Goal: Task Accomplishment & Management: Manage account settings

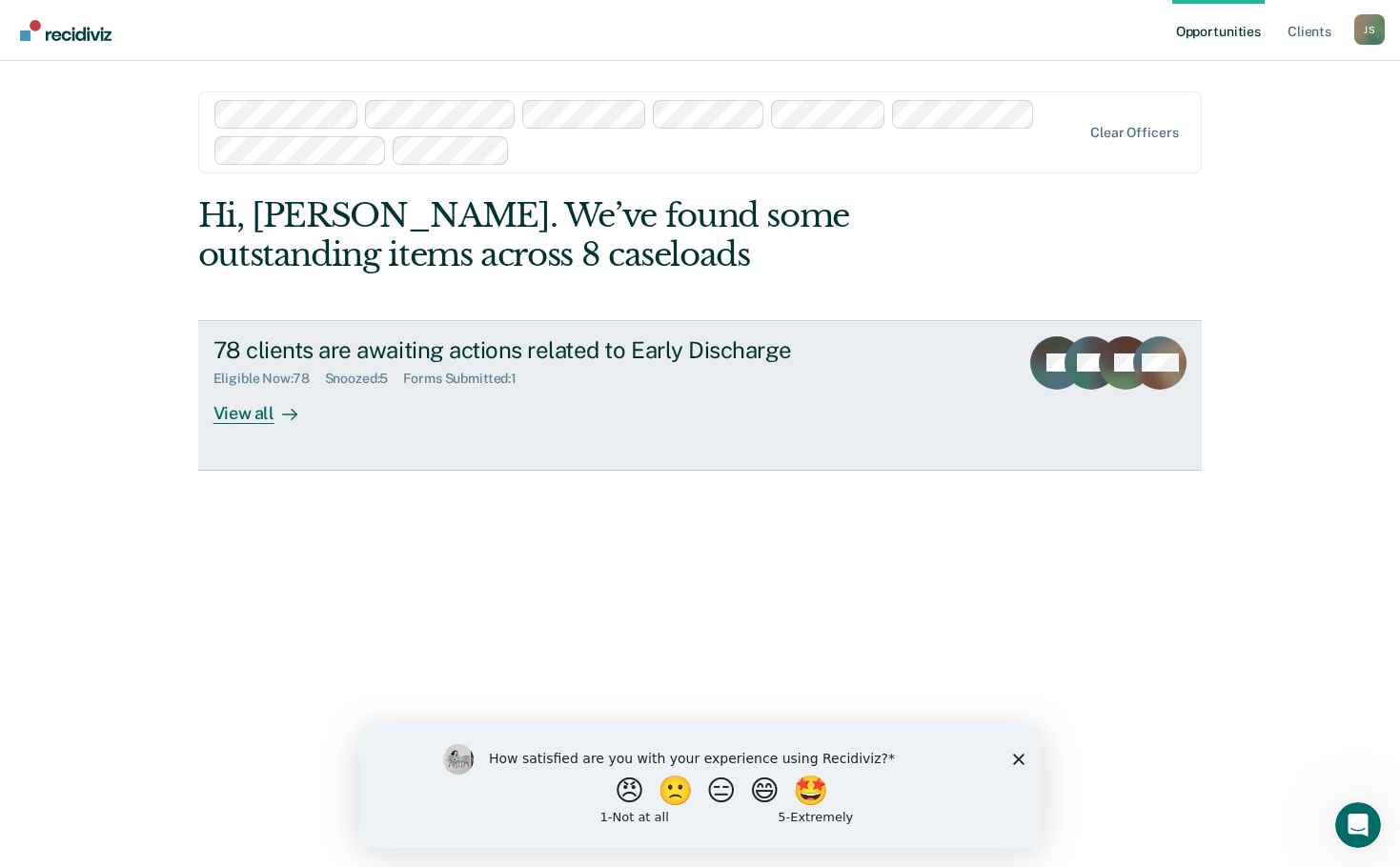
click at [257, 410] on div "View all" at bounding box center [267, 406] width 107 height 37
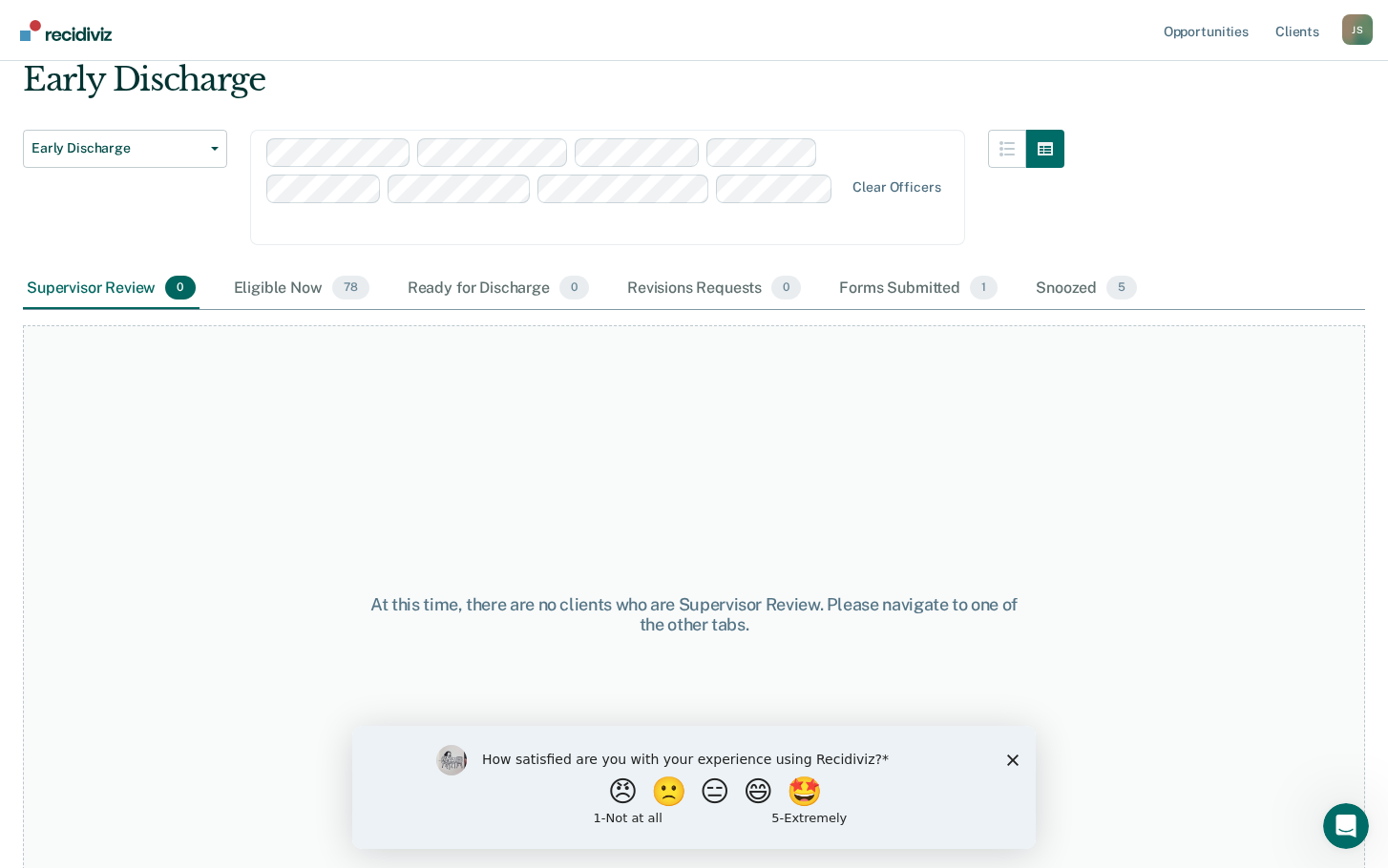
scroll to position [73, 0]
click at [266, 266] on div "Eligible Now 78" at bounding box center [301, 286] width 143 height 42
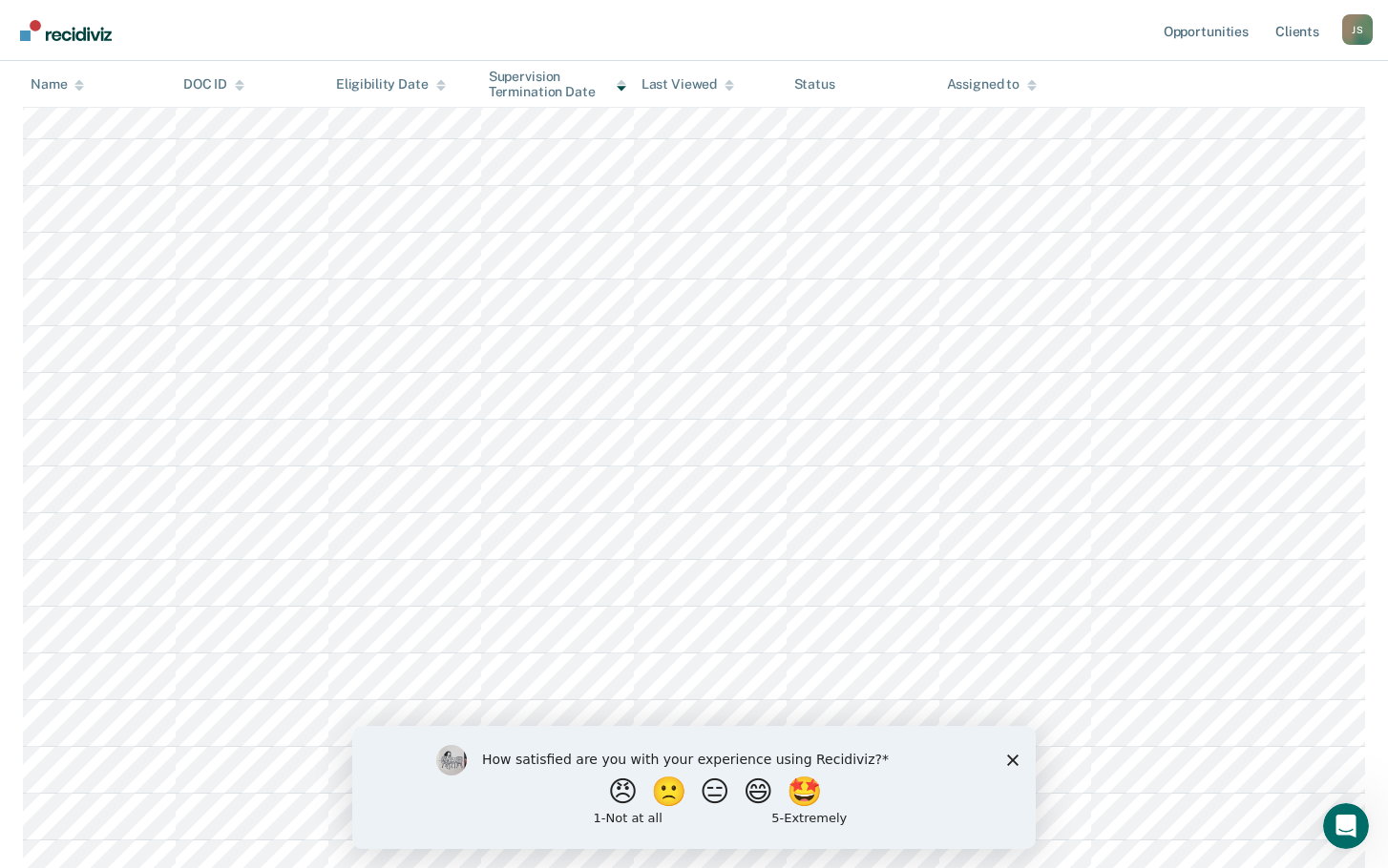
scroll to position [455, 0]
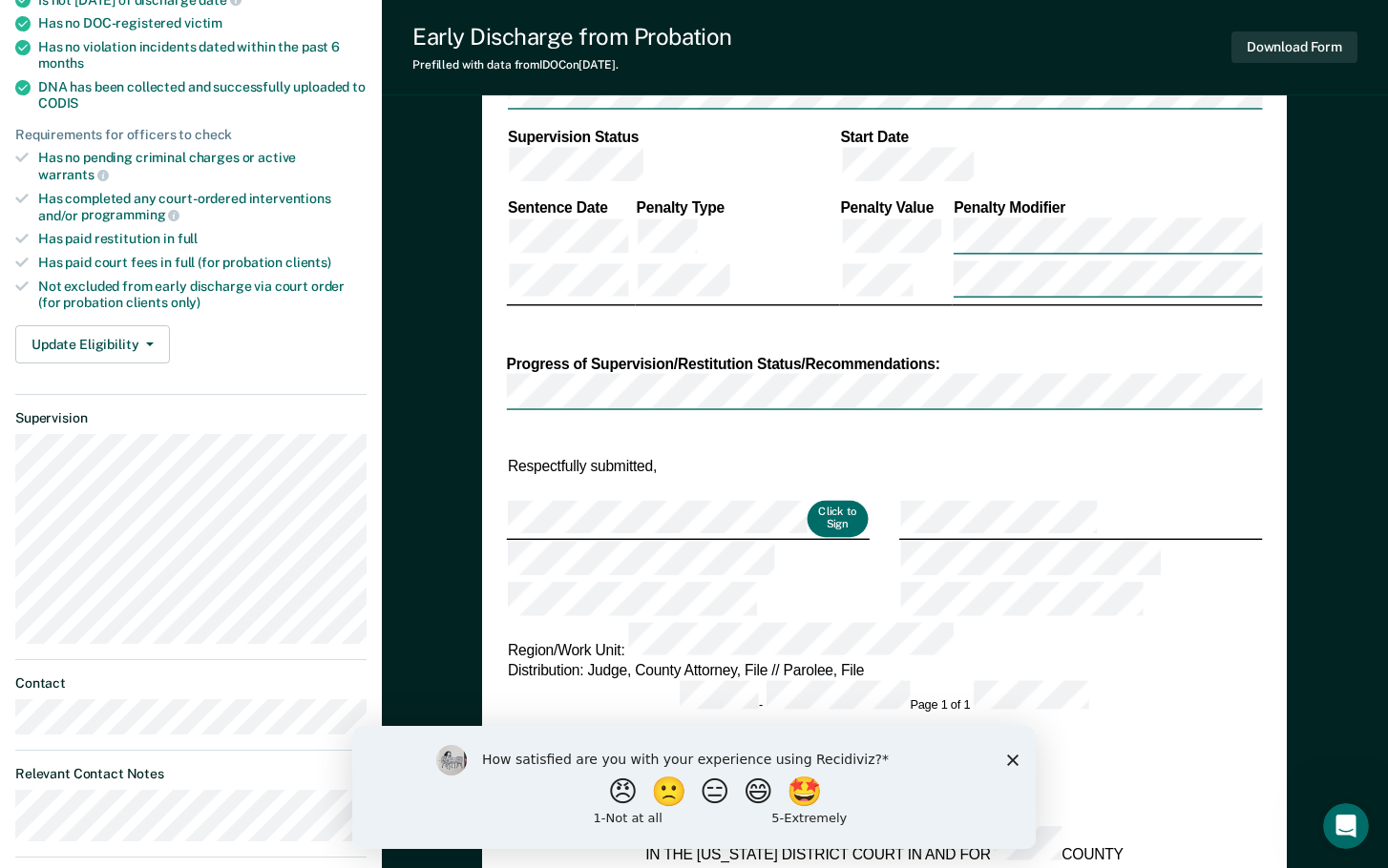
scroll to position [573, 0]
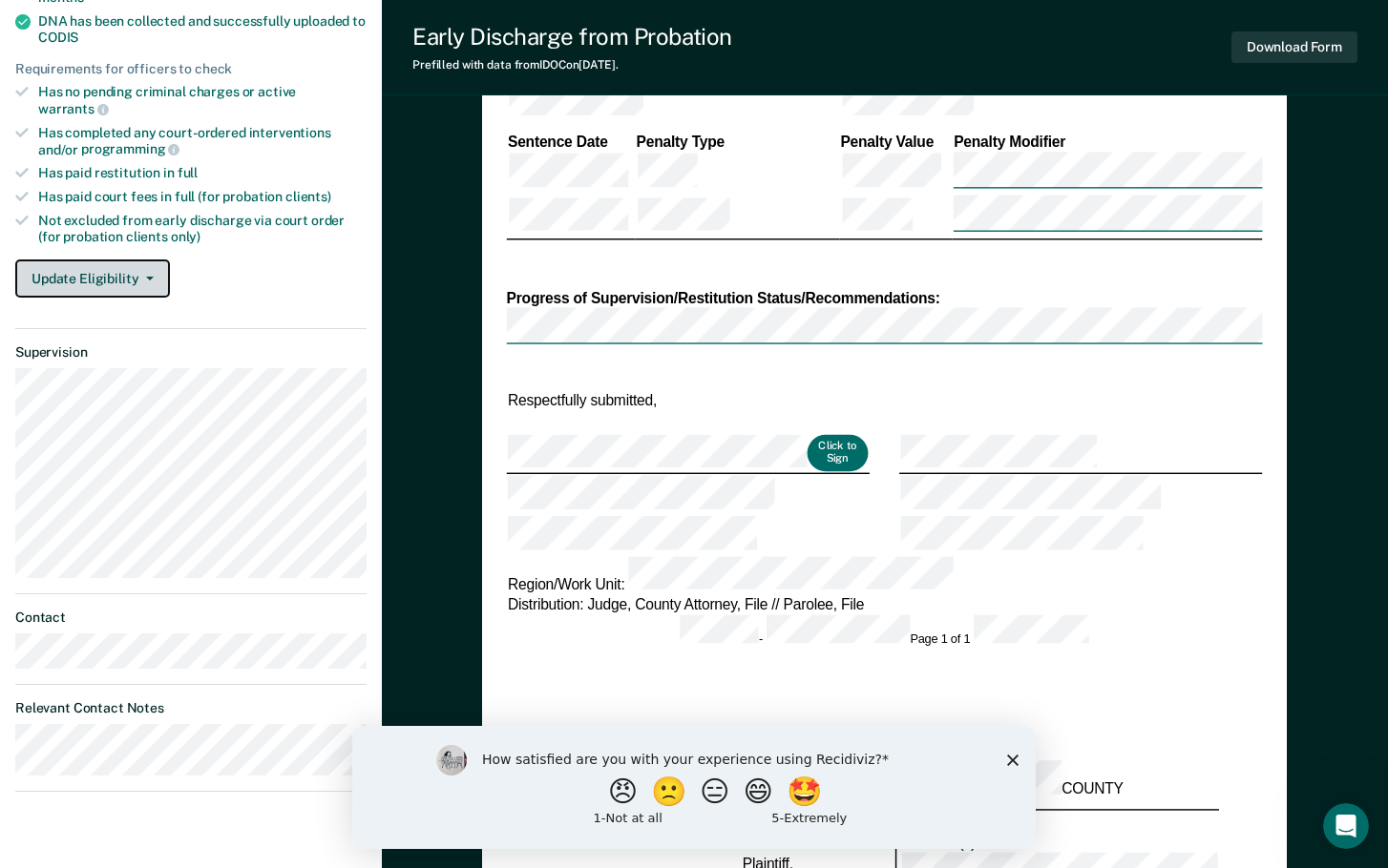
click at [151, 259] on button "Update Eligibility" at bounding box center [93, 278] width 155 height 38
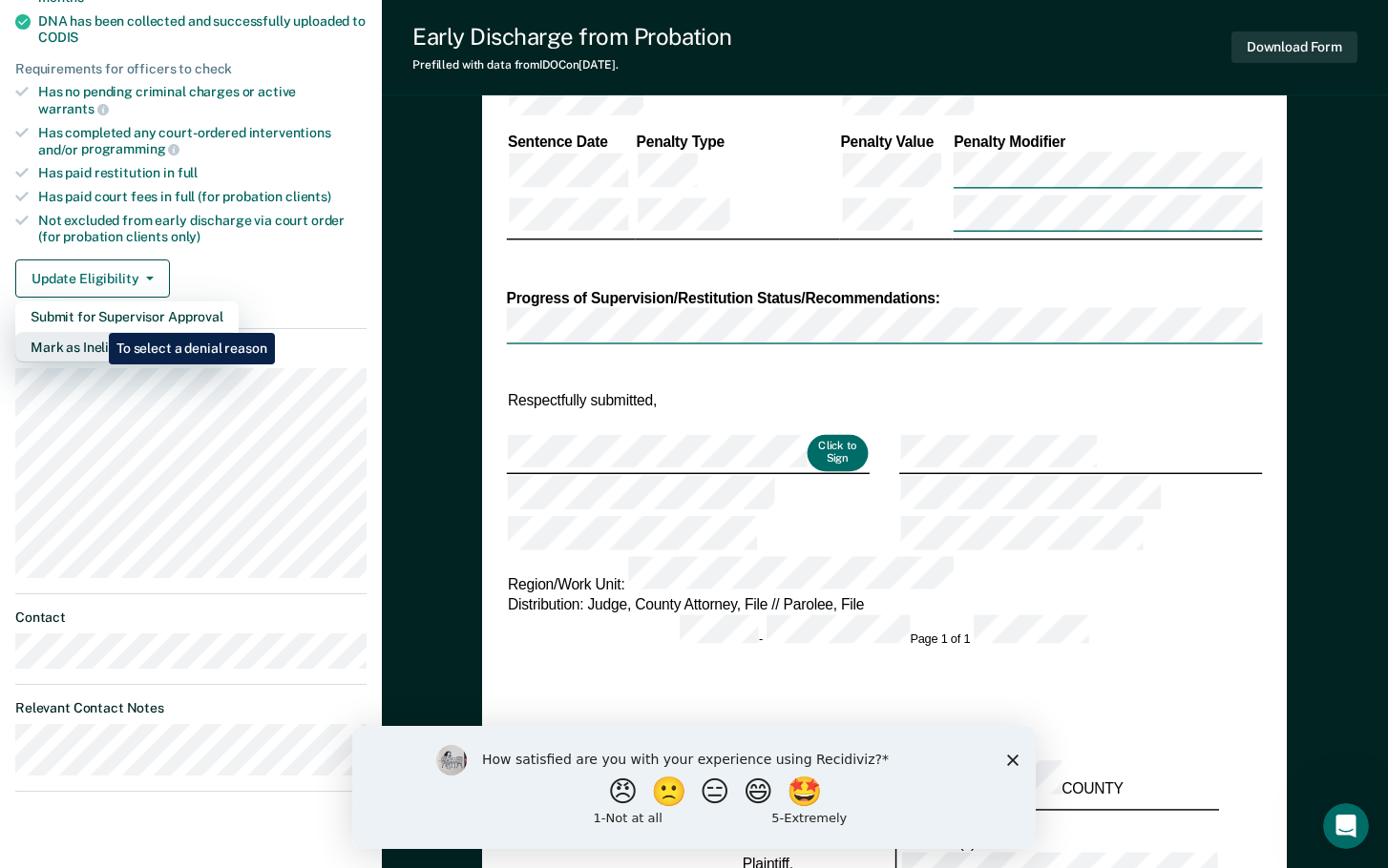
click at [95, 332] on button "Mark as Ineligible" at bounding box center [127, 347] width 223 height 30
type textarea "x"
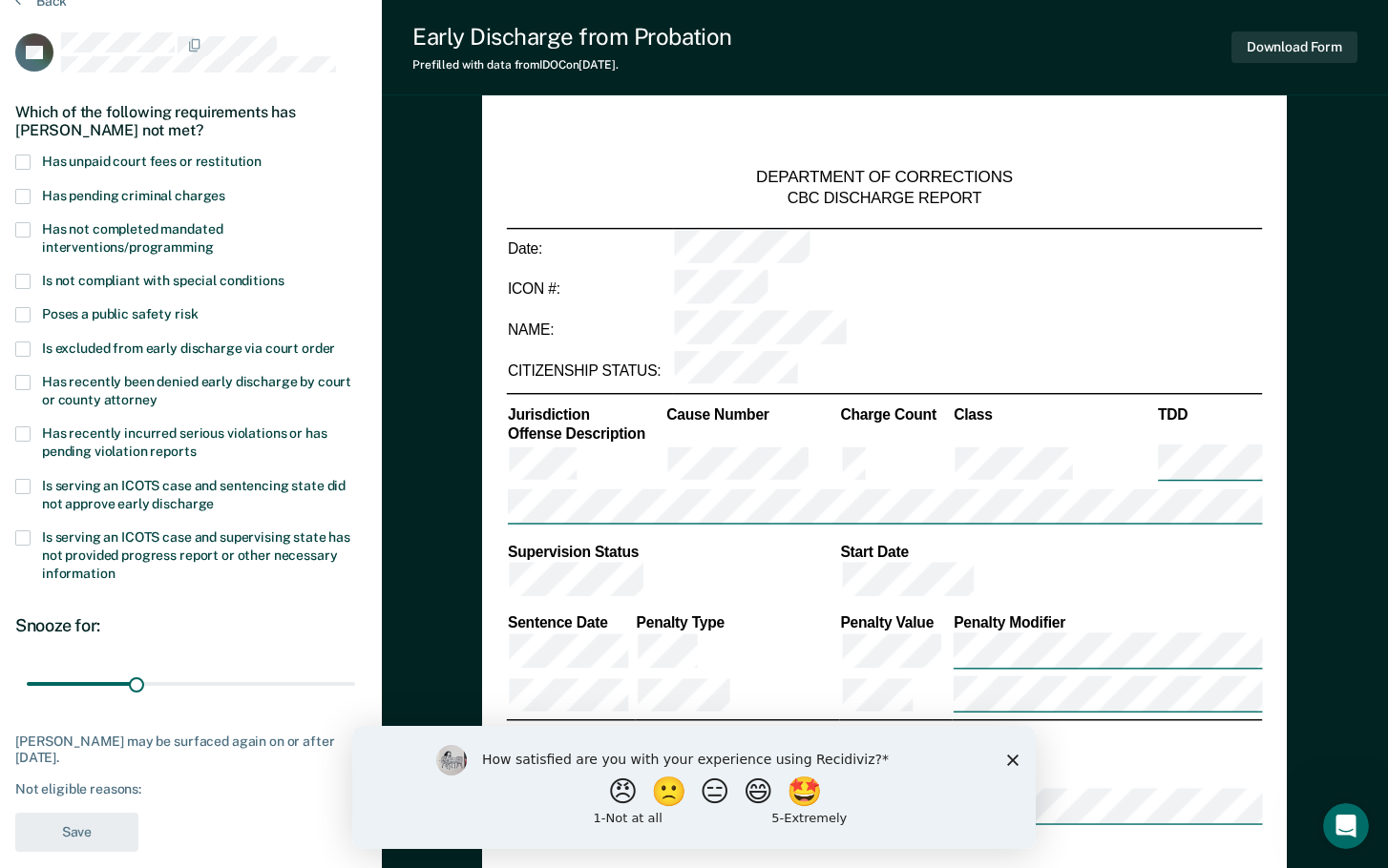
scroll to position [0, 0]
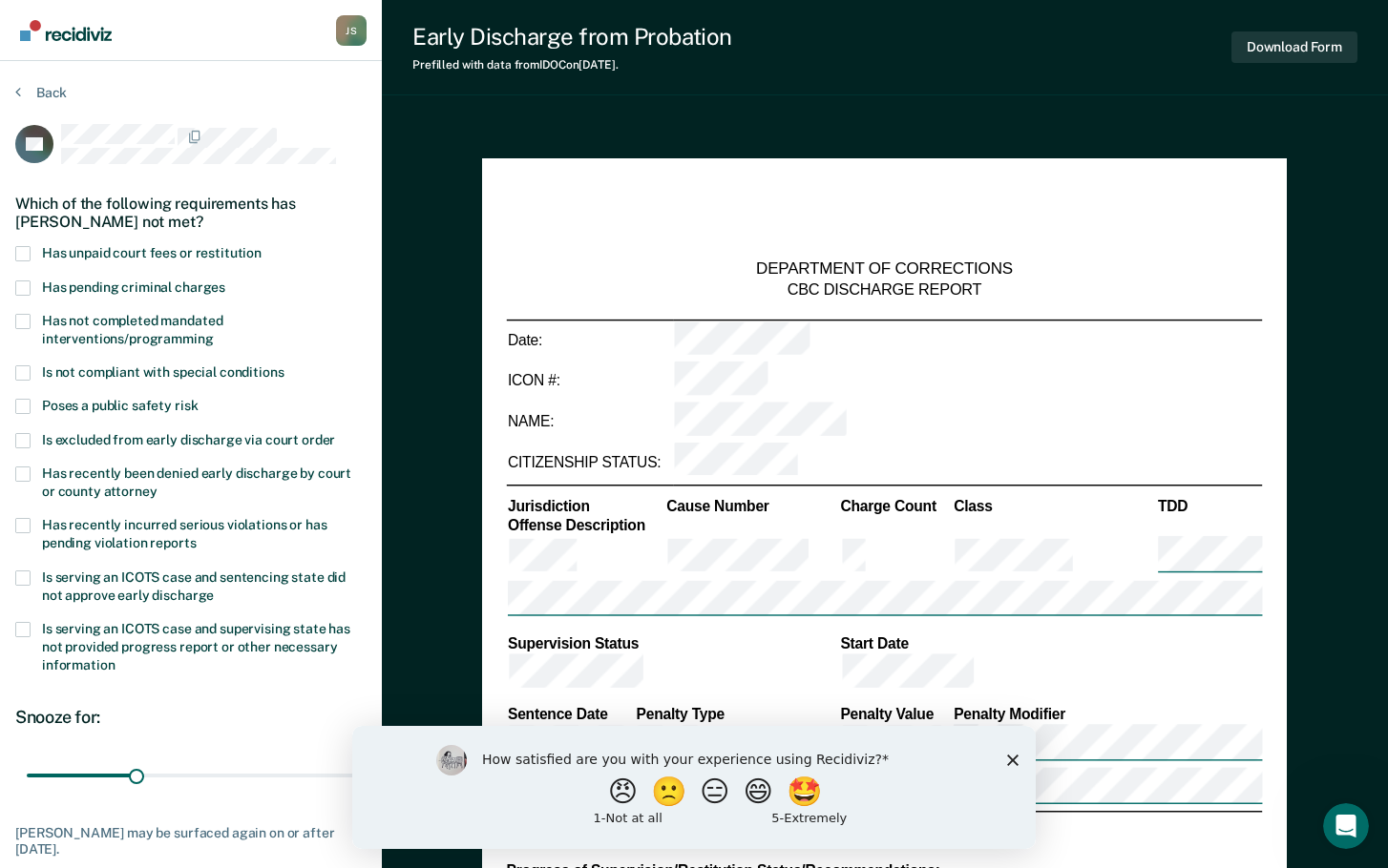
click at [29, 254] on span at bounding box center [23, 254] width 16 height 16
click at [261, 246] on input "Has unpaid court fees or restitution" at bounding box center [261, 246] width 0 height 0
click at [23, 319] on span at bounding box center [23, 321] width 16 height 16
click at [213, 332] on input "Has not completed mandated interventions/programming" at bounding box center [213, 332] width 0 height 0
drag, startPoint x: 99, startPoint y: 772, endPoint x: 264, endPoint y: 790, distance: 166.0
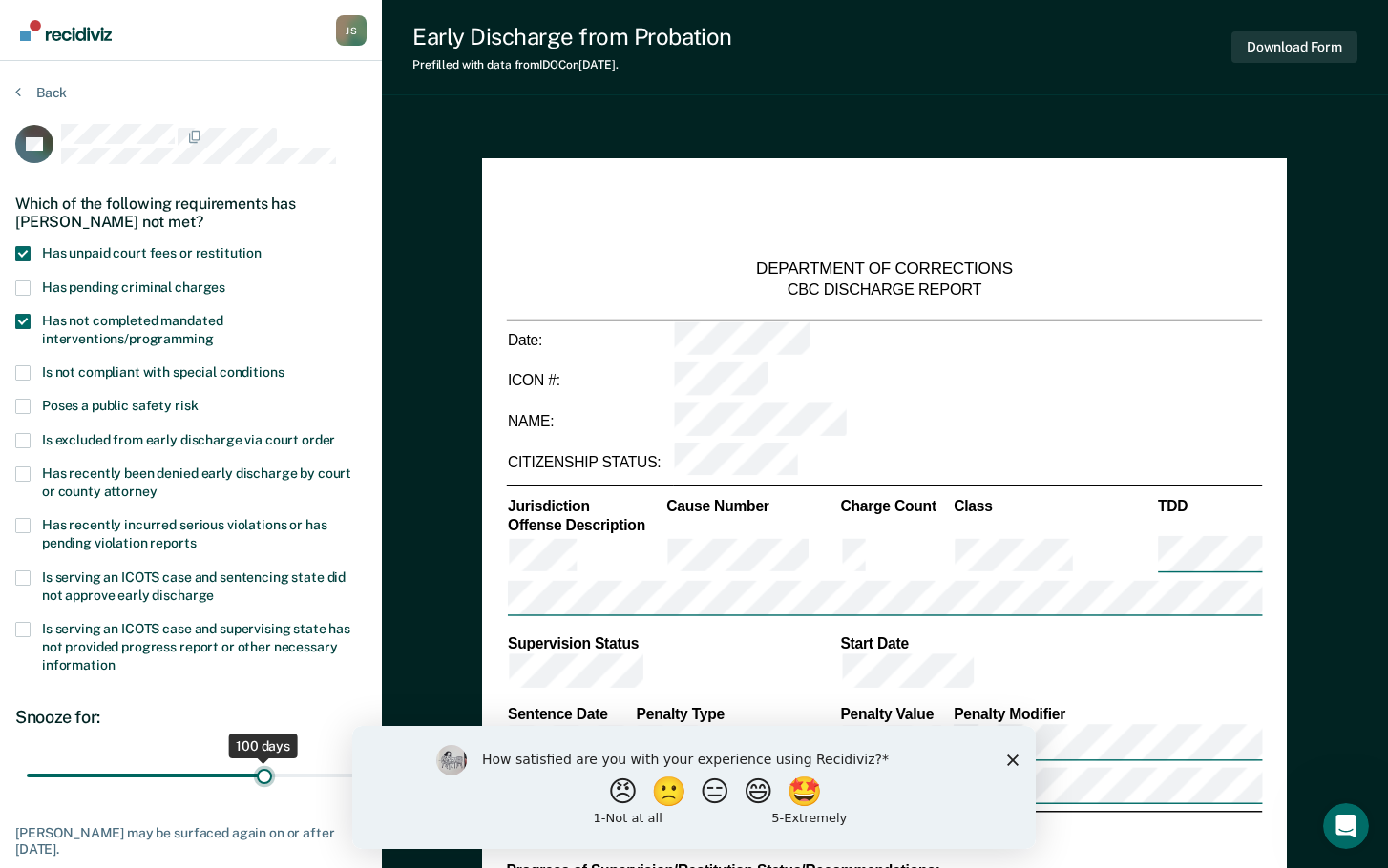
type input "100"
click at [264, 790] on input "range" at bounding box center [190, 775] width 328 height 33
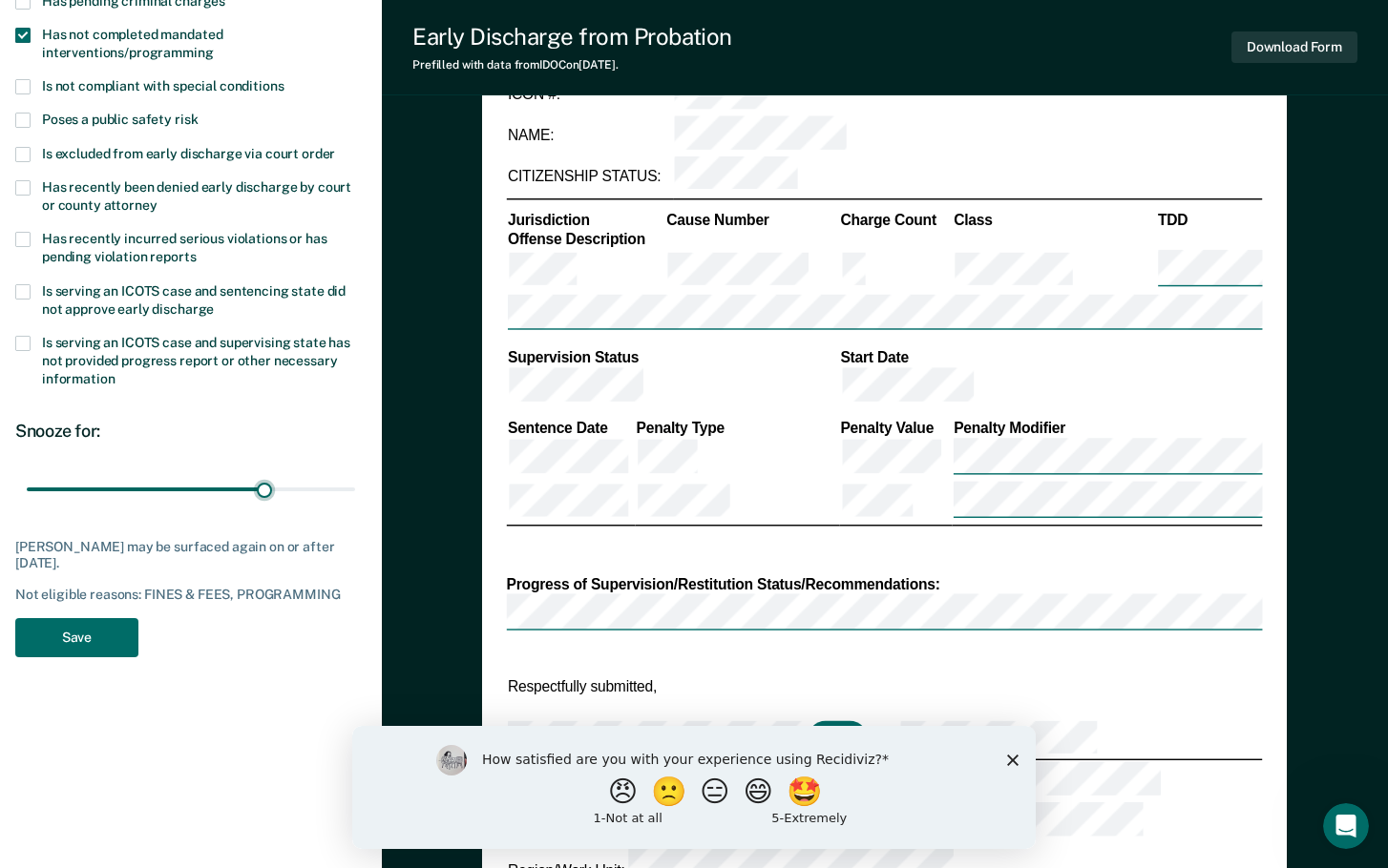
scroll to position [382, 0]
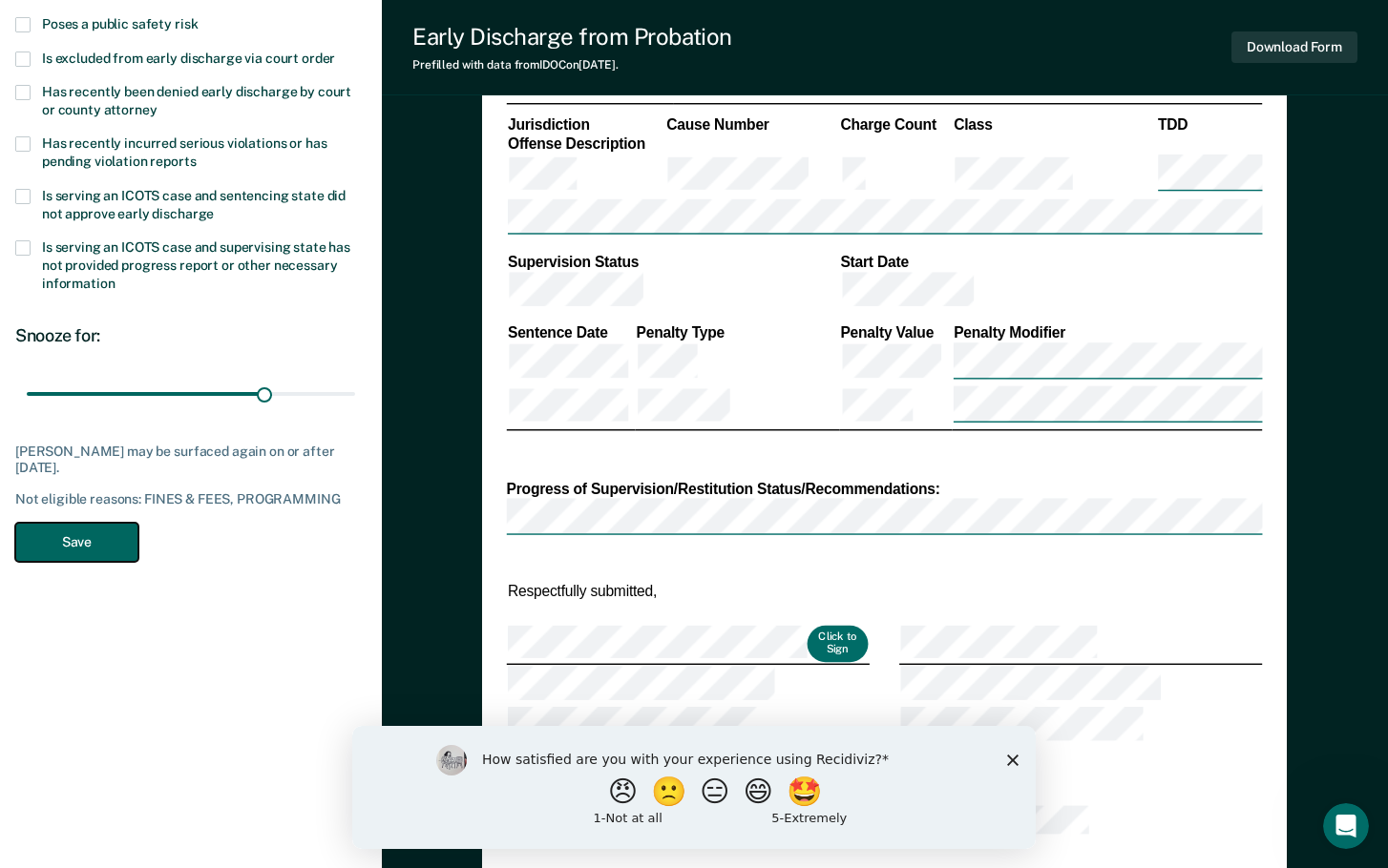
click at [72, 545] on button "Save" at bounding box center [77, 543] width 123 height 39
type textarea "x"
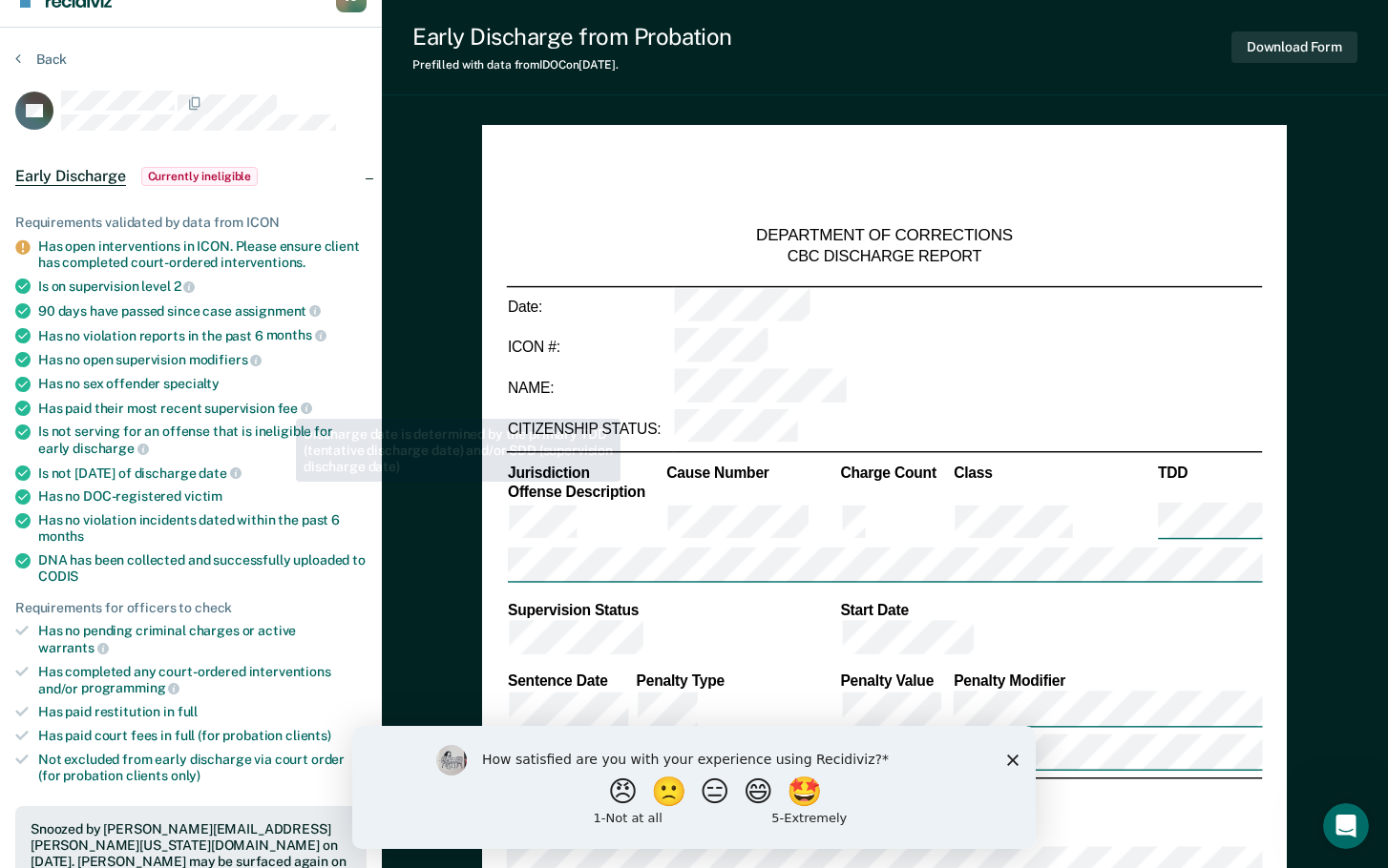
scroll to position [0, 0]
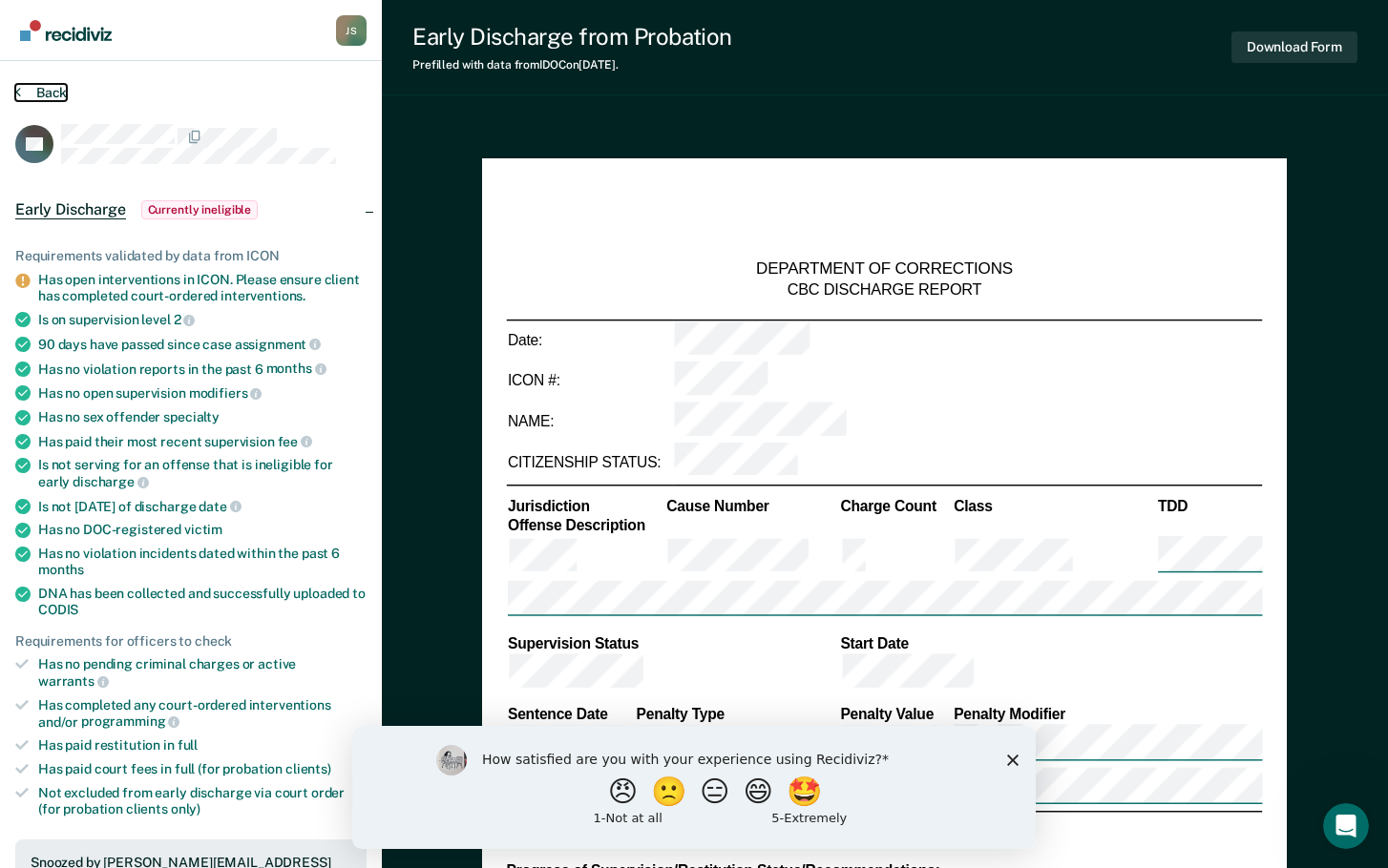
click at [42, 87] on button "Back" at bounding box center [41, 93] width 52 height 18
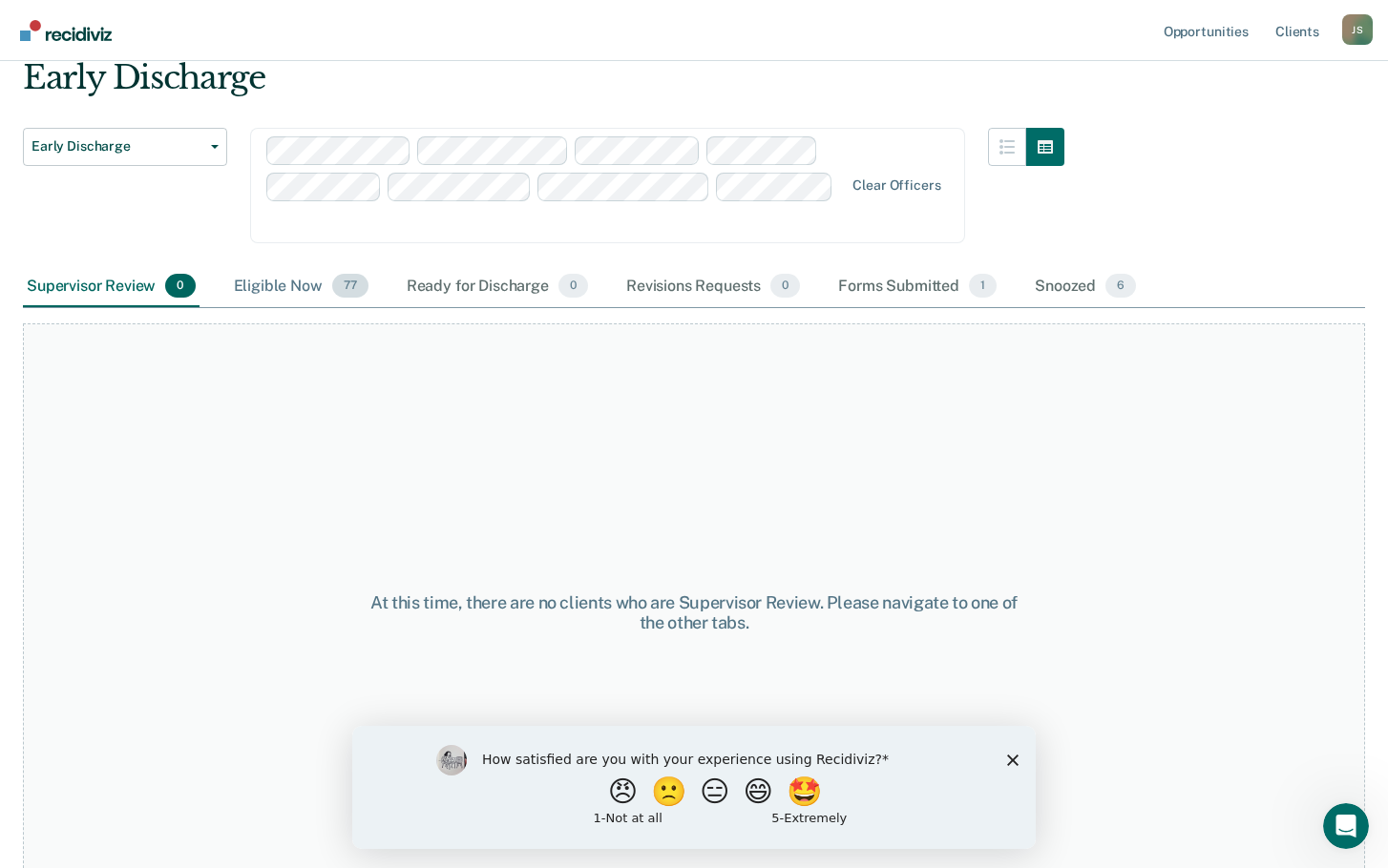
click at [286, 266] on div "Eligible Now 77" at bounding box center [301, 286] width 142 height 42
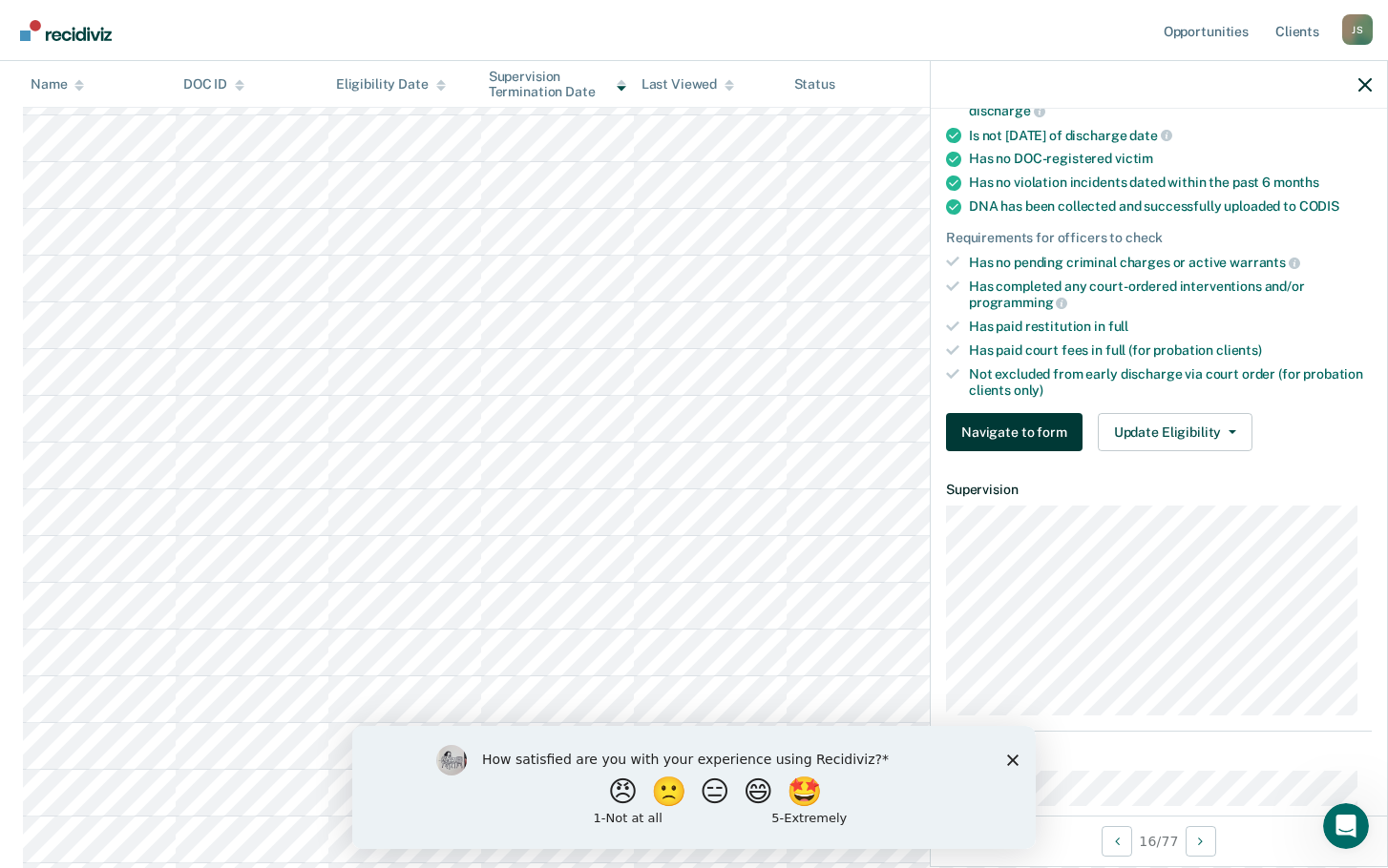
scroll to position [382, 0]
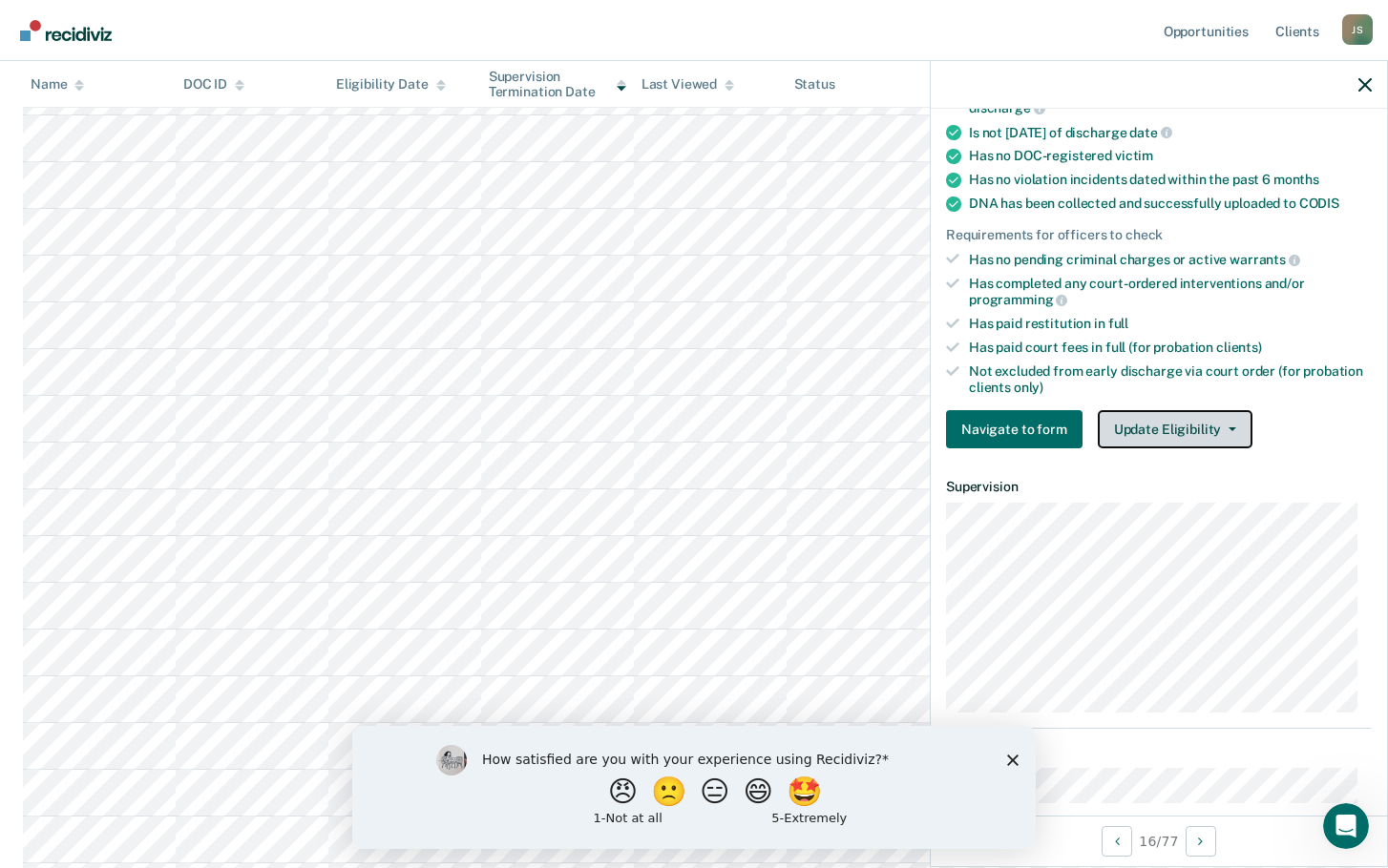
click at [1176, 438] on button "Update Eligibility" at bounding box center [1175, 429] width 155 height 38
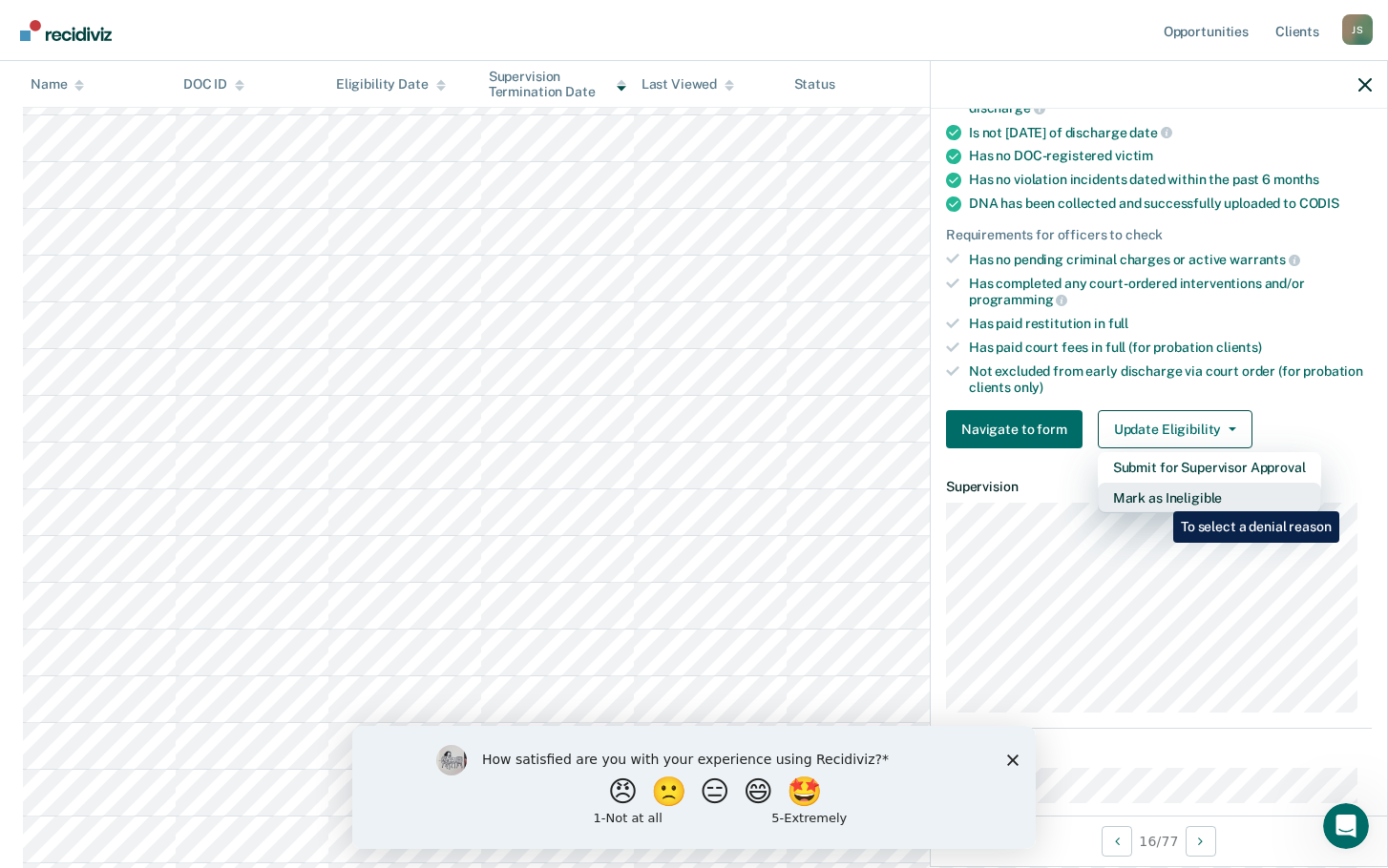
click at [1159, 497] on button "Mark as Ineligible" at bounding box center [1209, 498] width 223 height 30
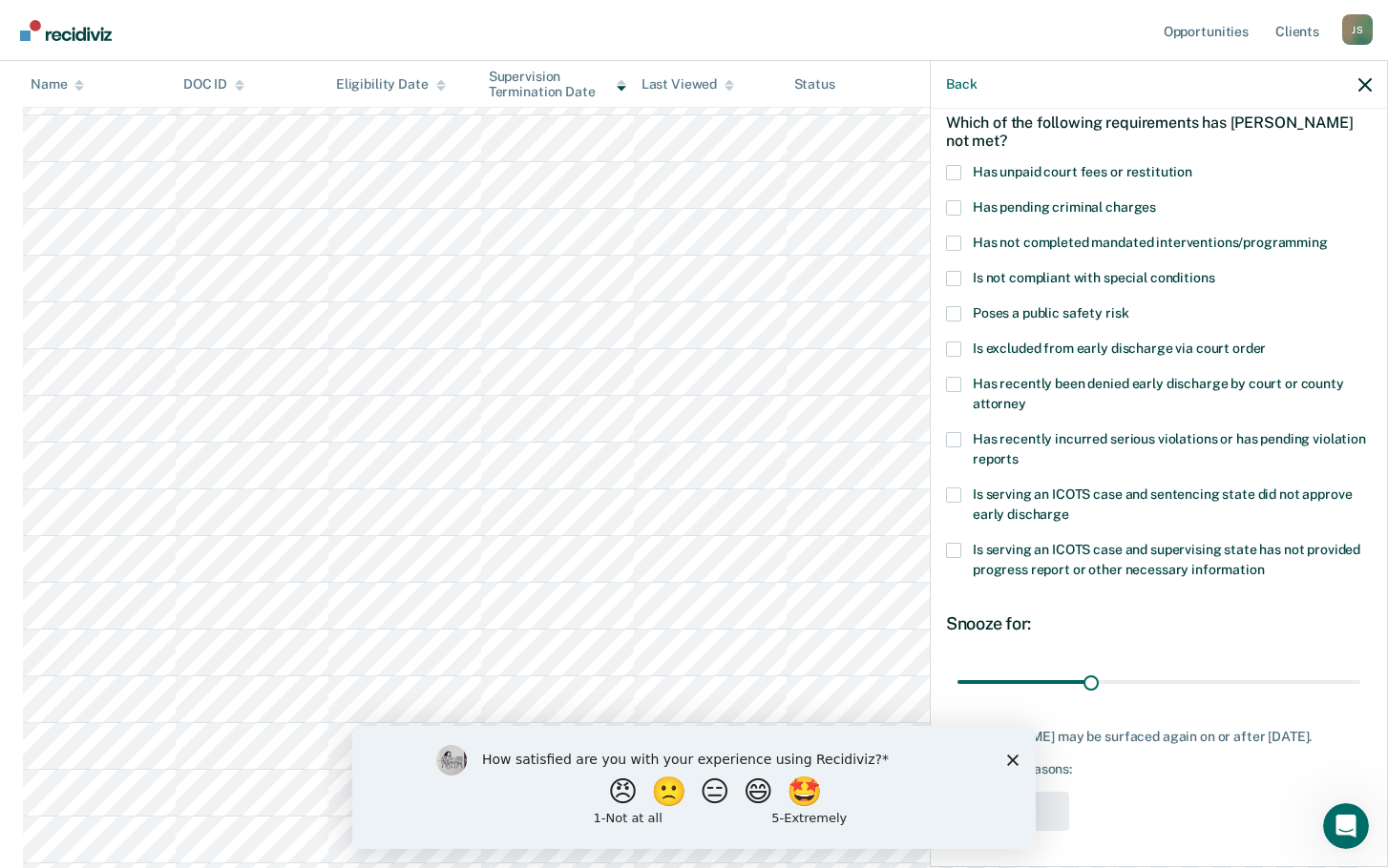
click at [956, 170] on span at bounding box center [954, 172] width 16 height 16
click at [1192, 165] on input "Has unpaid court fees or restitution" at bounding box center [1192, 165] width 0 height 0
click at [959, 245] on span at bounding box center [954, 244] width 16 height 16
click at [1328, 236] on input "Has not completed mandated interventions/programming" at bounding box center [1328, 236] width 0 height 0
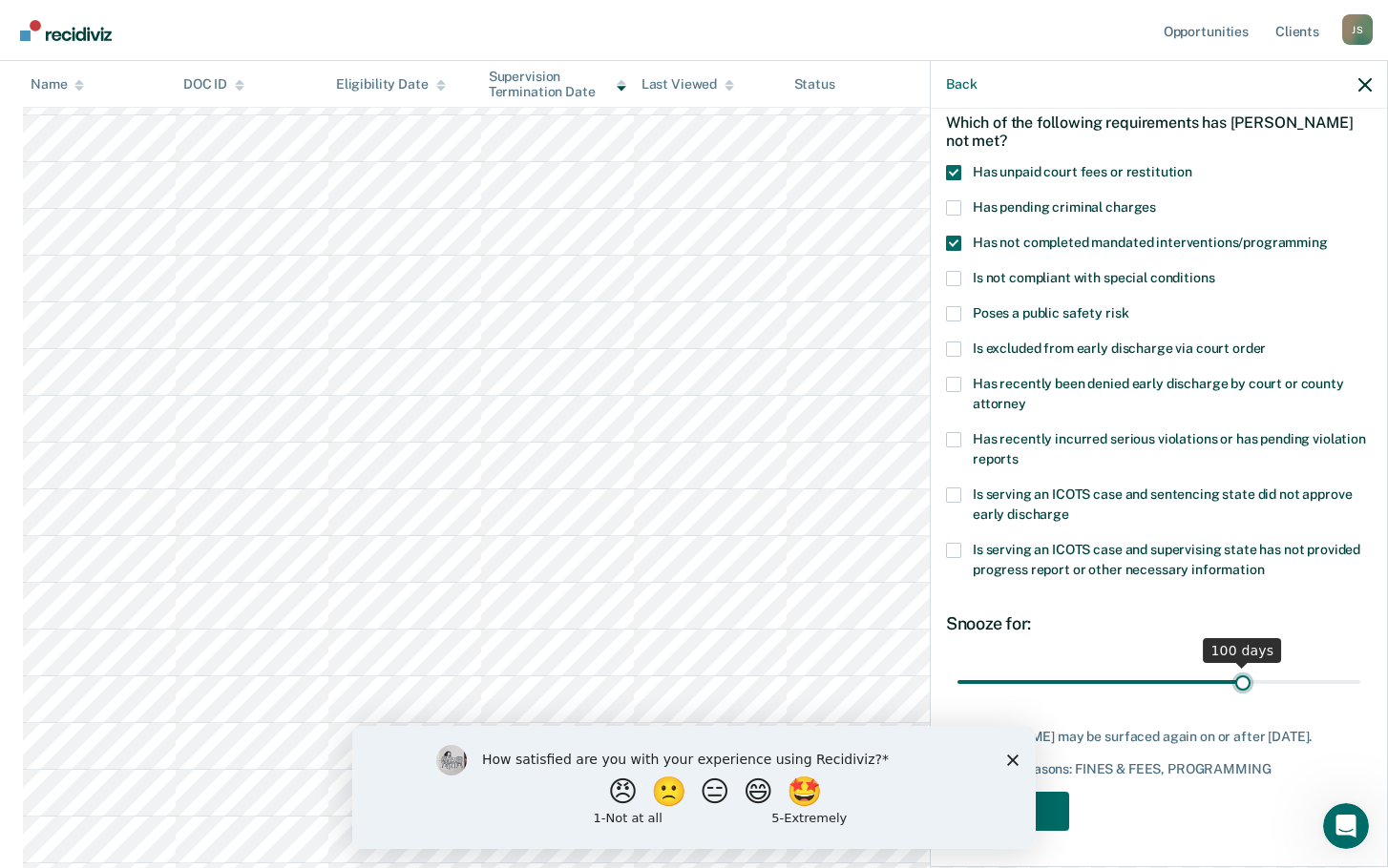
drag, startPoint x: 1042, startPoint y: 684, endPoint x: 1233, endPoint y: 672, distance: 191.4
type input "100"
click at [1233, 672] on input "range" at bounding box center [1158, 682] width 403 height 33
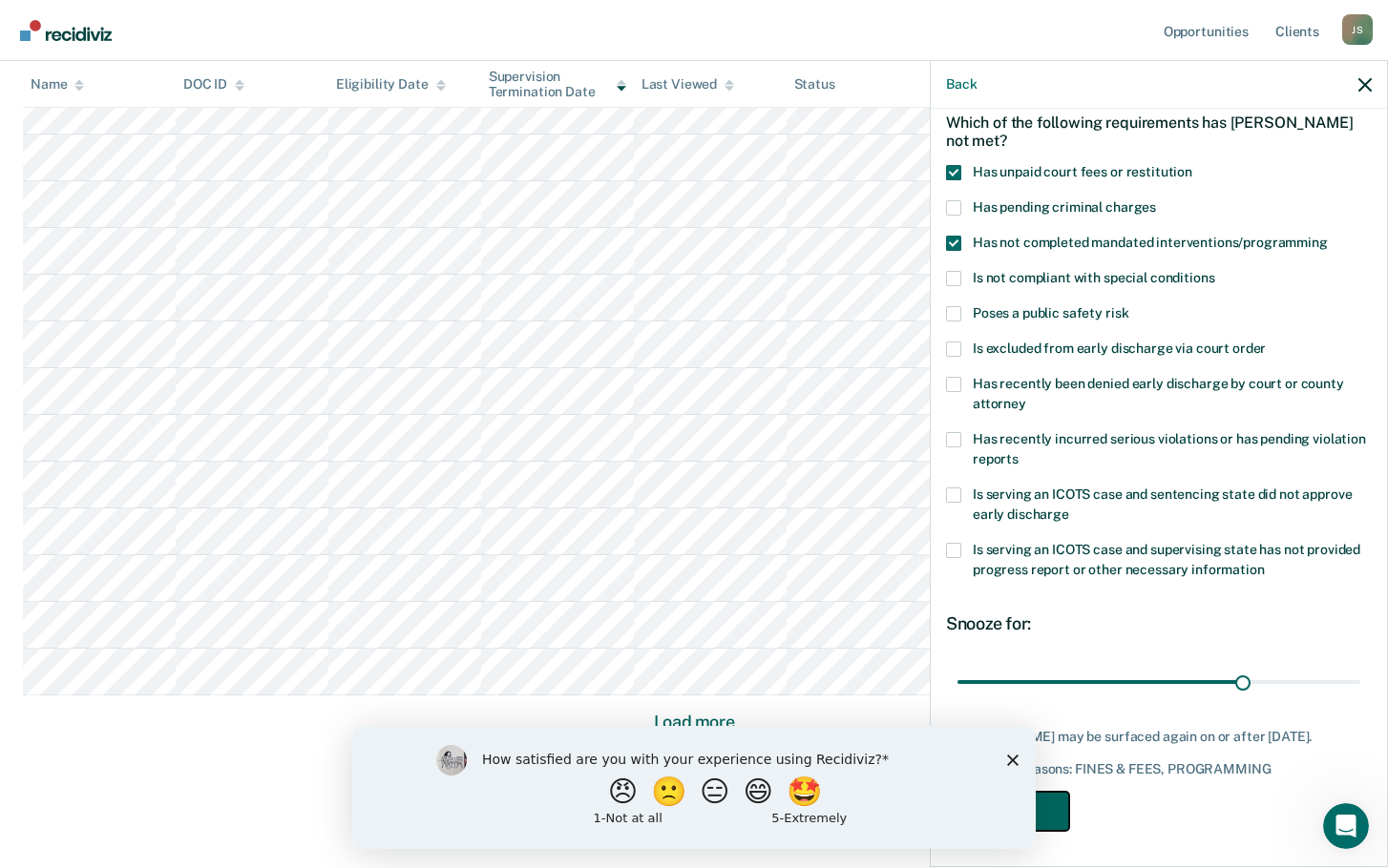
click at [1059, 811] on button "Save" at bounding box center [1008, 811] width 123 height 39
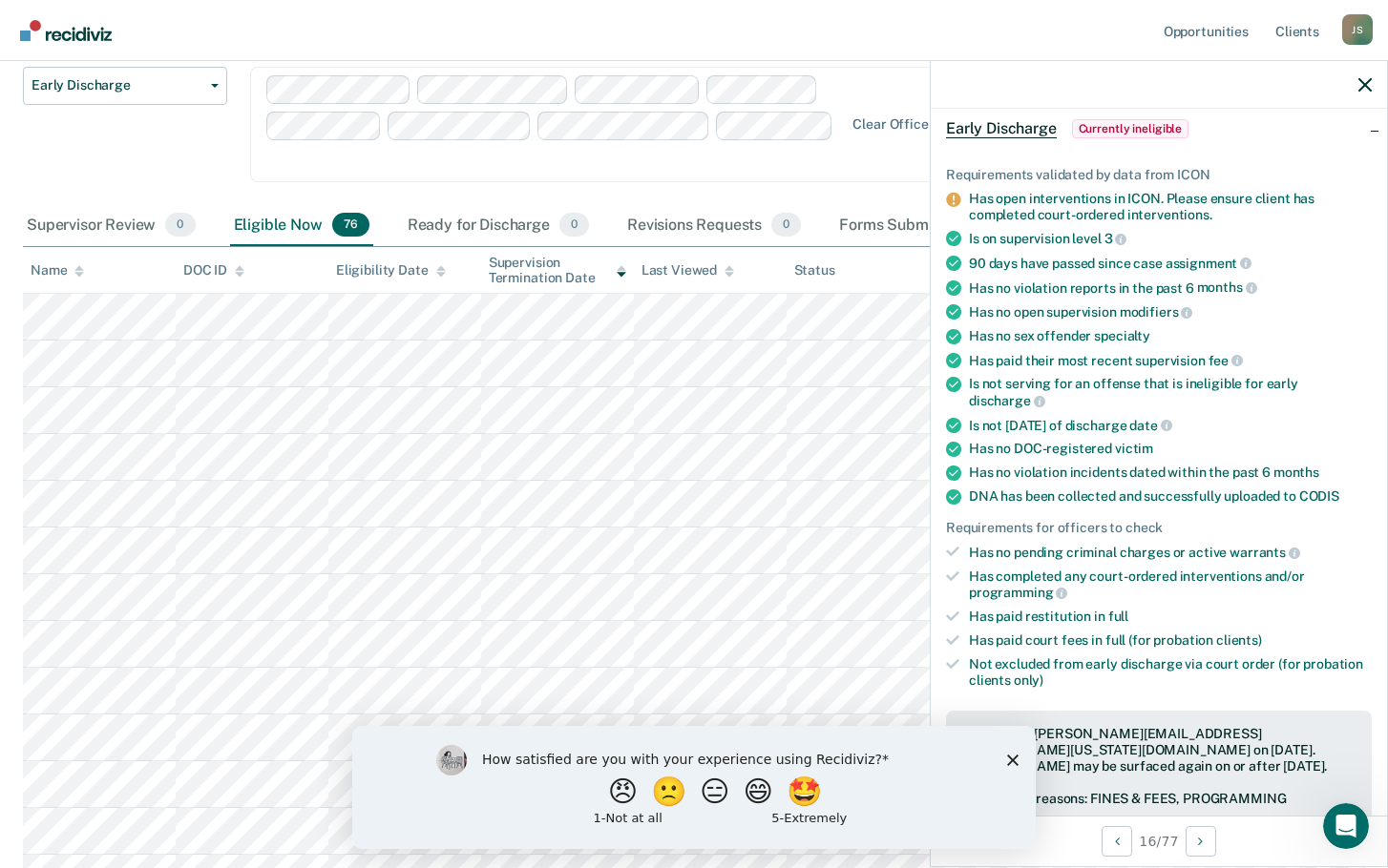
scroll to position [0, 0]
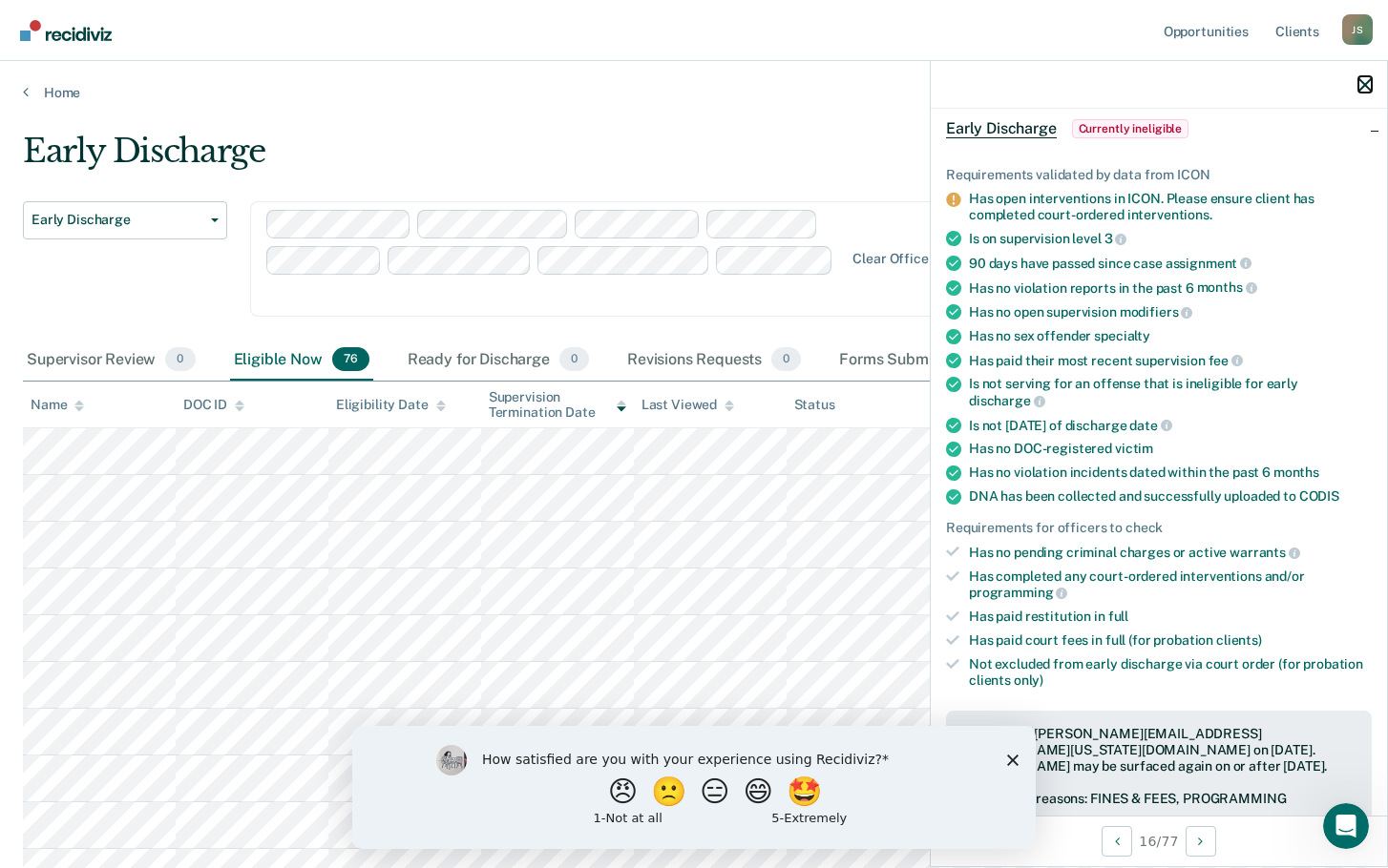
click at [1370, 84] on icon "button" at bounding box center [1366, 85] width 14 height 14
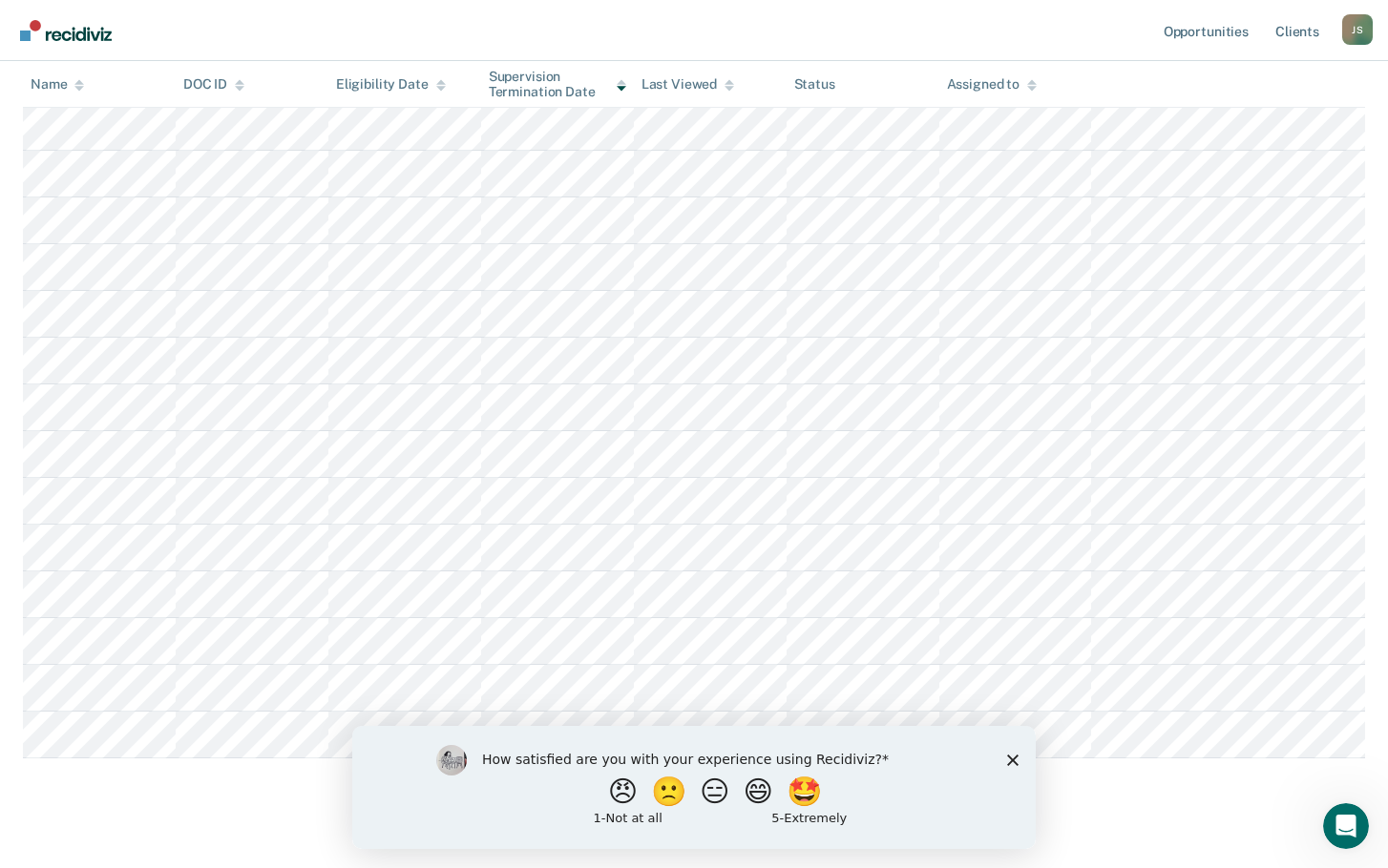
scroll to position [1135, 0]
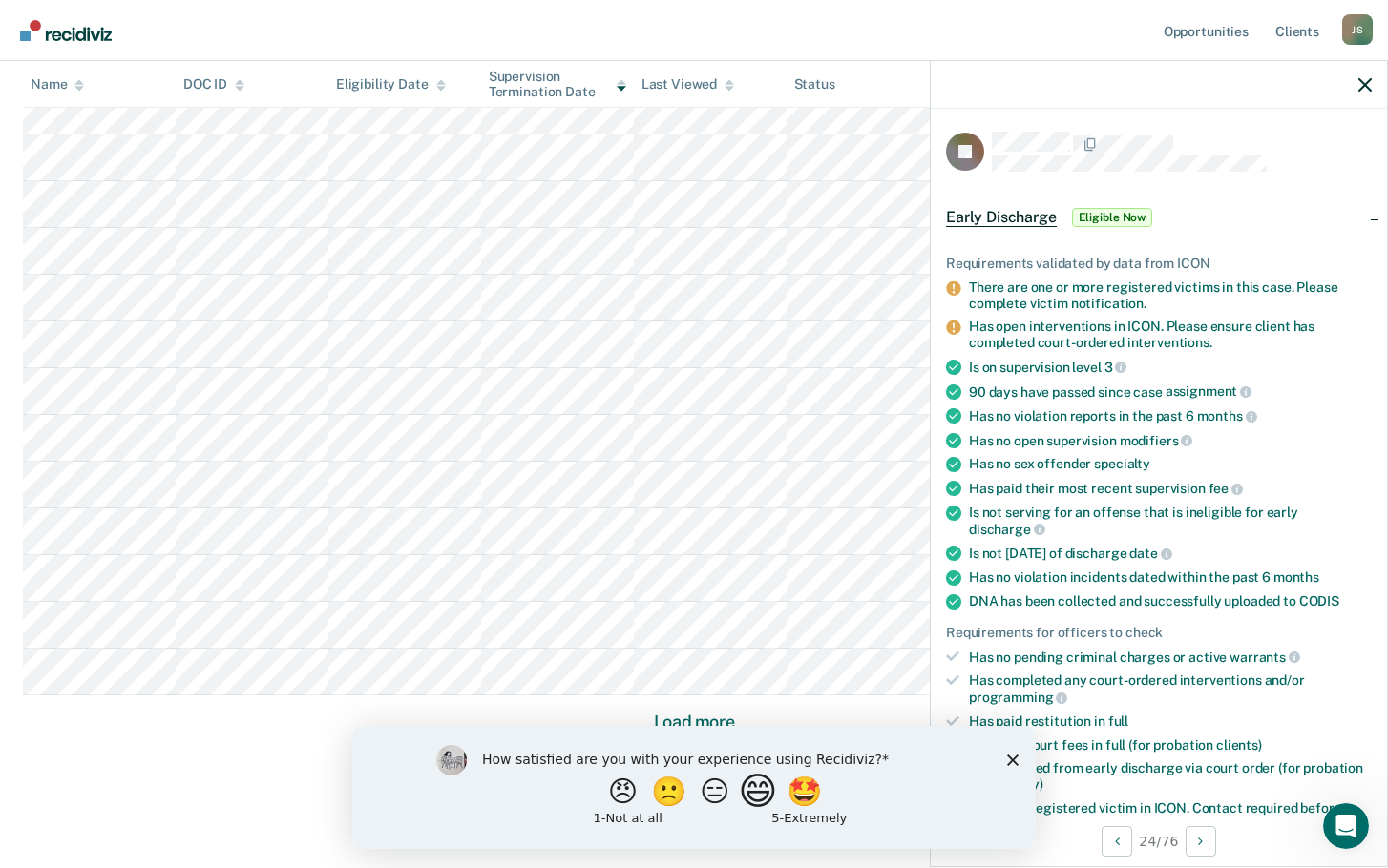
click at [761, 796] on button "😄" at bounding box center [760, 790] width 45 height 38
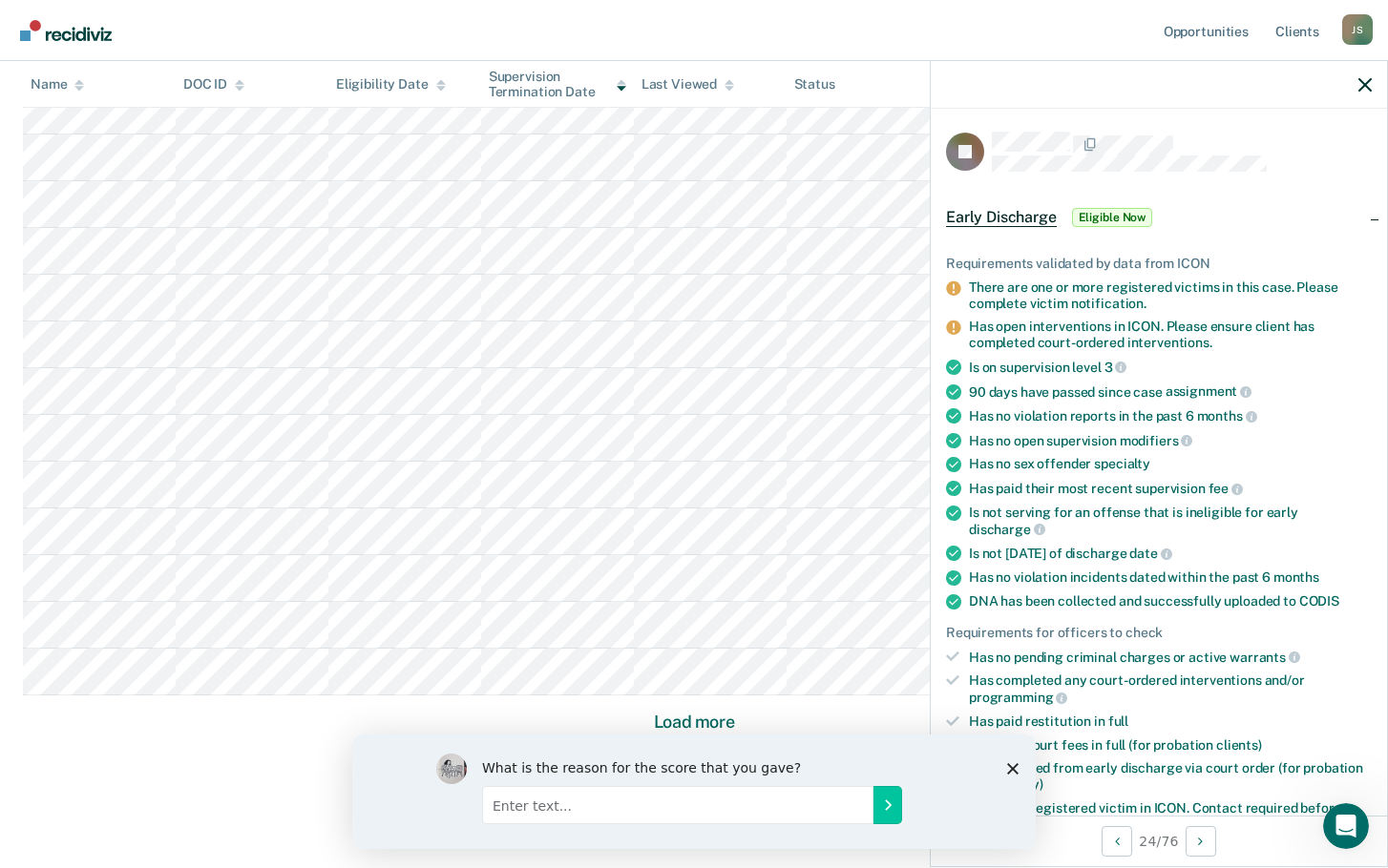
click at [731, 810] on input "Enter text..." at bounding box center [678, 804] width 392 height 38
type input "N"
type input "Was a nice reminder to check on this individual"
click at [876, 798] on button "Submit your response" at bounding box center [887, 804] width 28 height 38
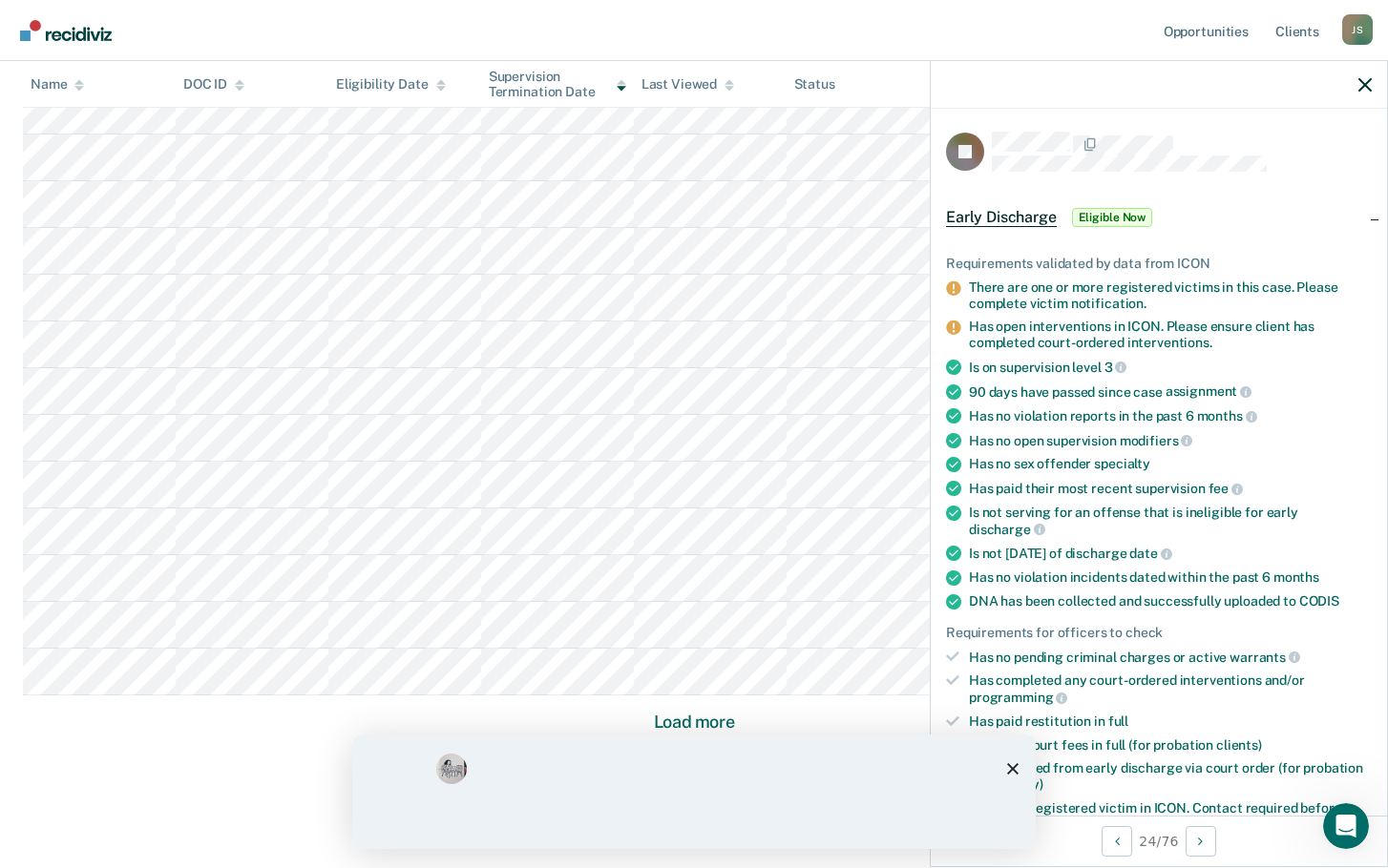
drag, startPoint x: 883, startPoint y: 792, endPoint x: 882, endPoint y: 769, distance: 23.0
click at [884, 792] on div "What is the reason for the score that you gave? Was a nice reminder to check on…" at bounding box center [694, 791] width 516 height 76
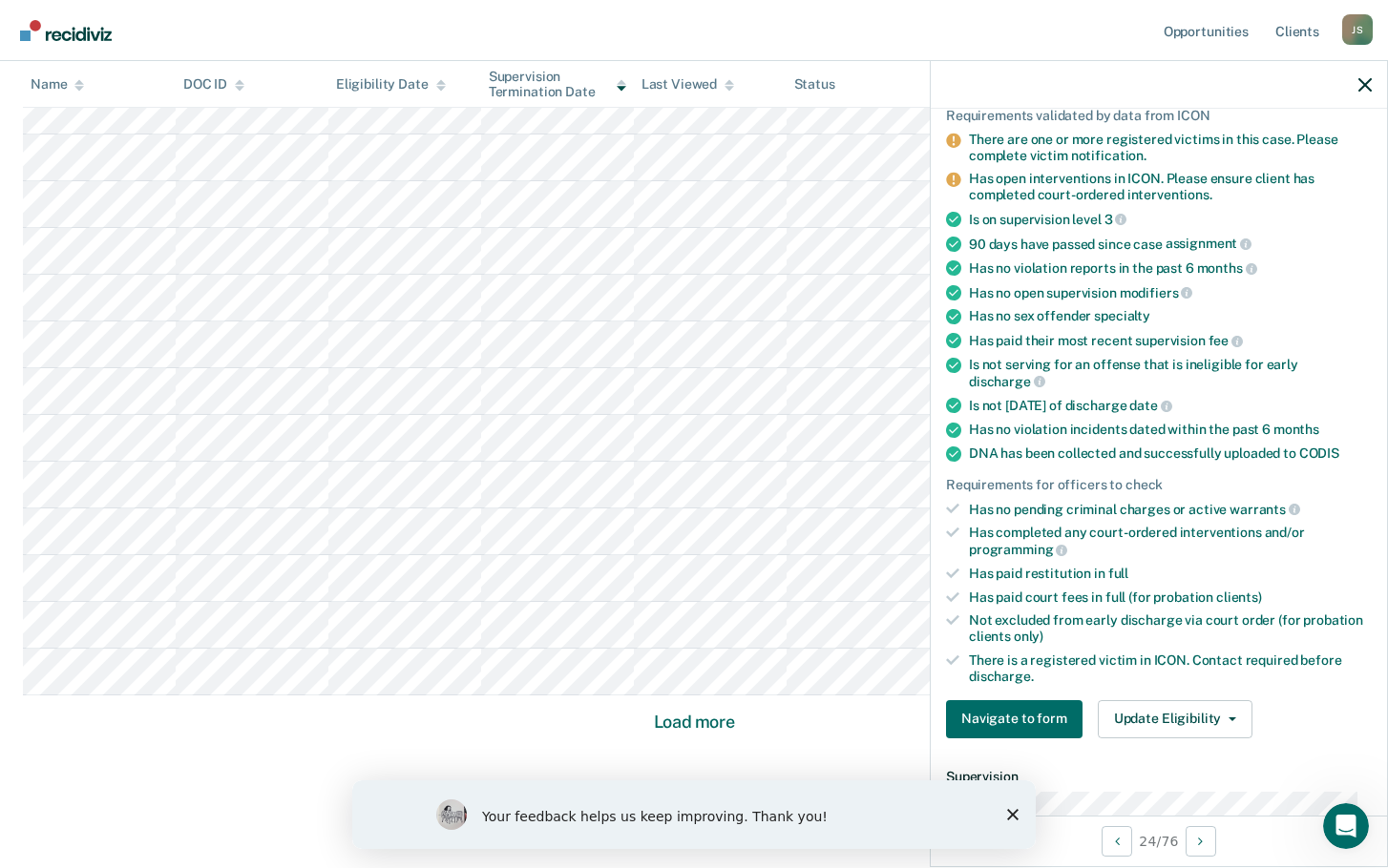
scroll to position [191, 0]
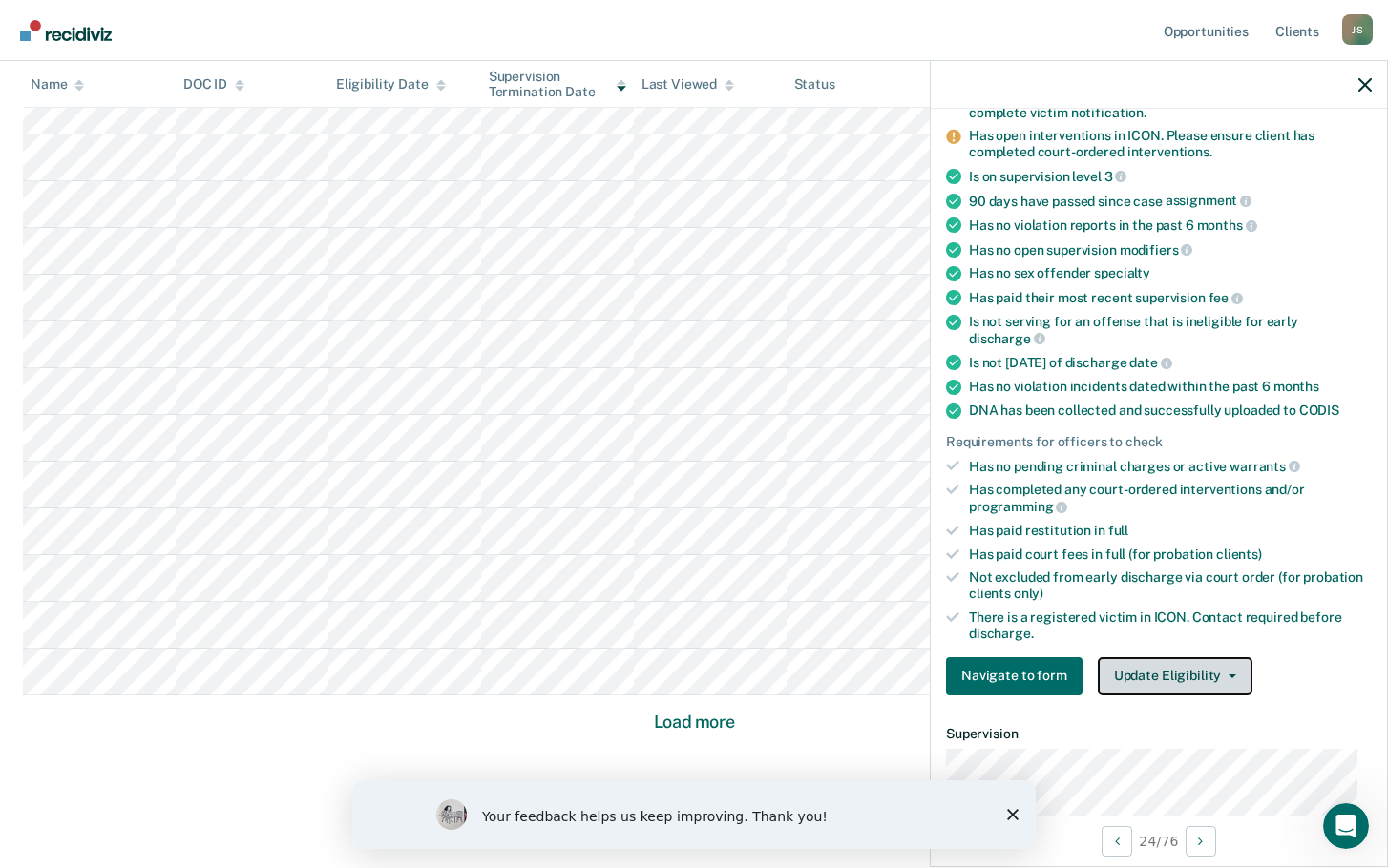
click at [1137, 666] on button "Update Eligibility" at bounding box center [1175, 676] width 155 height 38
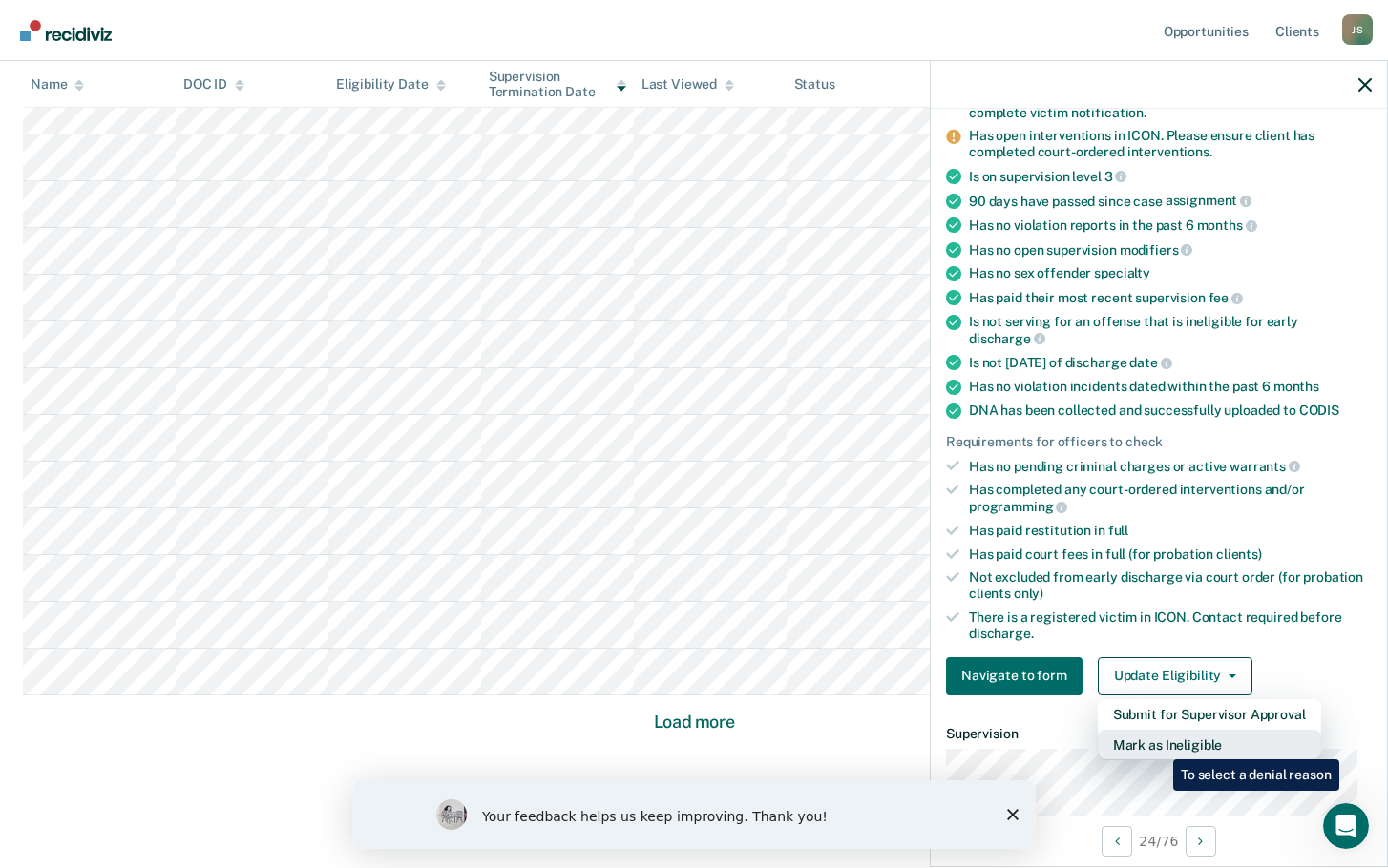
click at [1159, 745] on button "Mark as Ineligible" at bounding box center [1209, 744] width 223 height 30
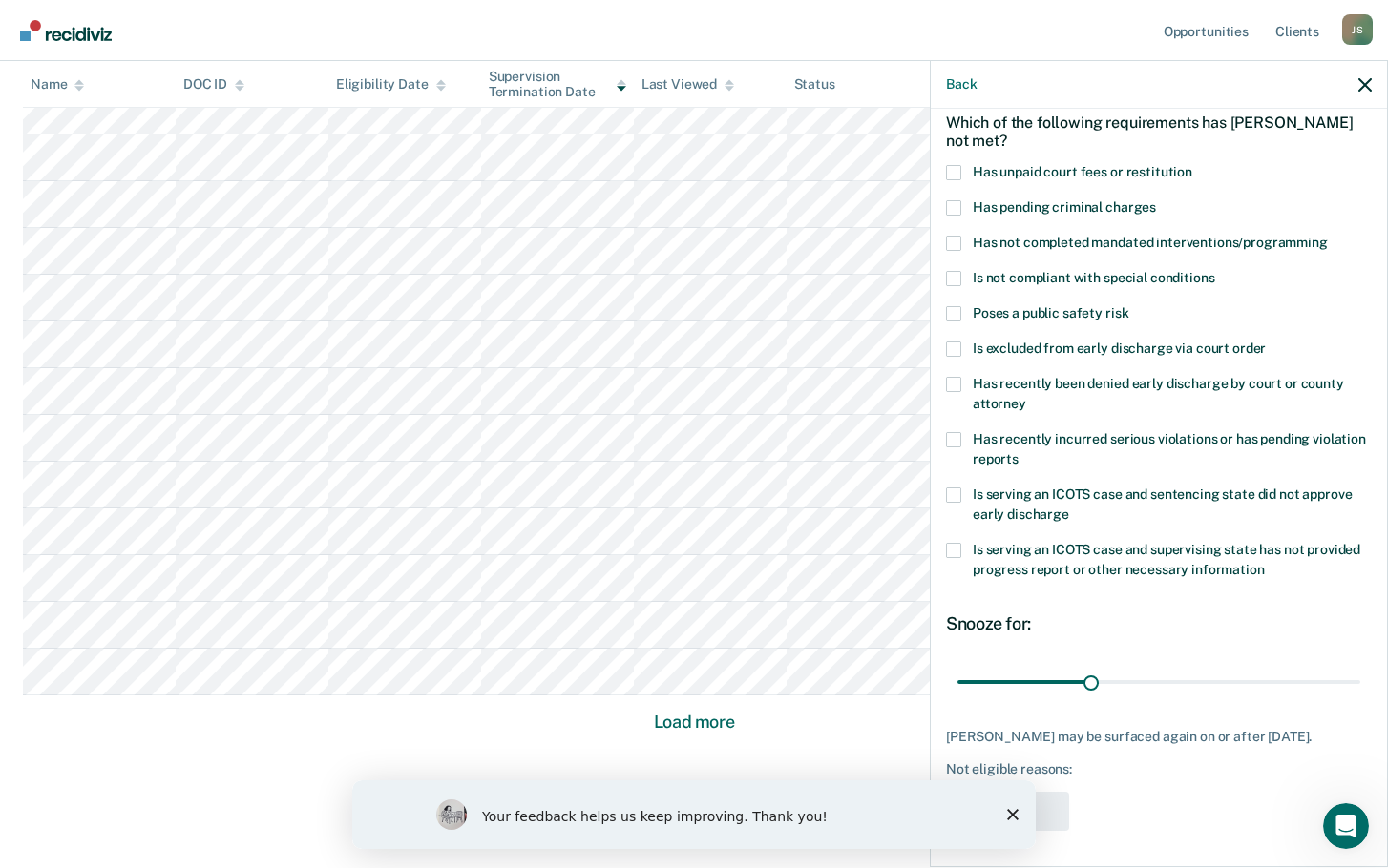
click at [959, 170] on span at bounding box center [954, 172] width 16 height 16
click at [1192, 165] on input "Has unpaid court fees or restitution" at bounding box center [1192, 165] width 0 height 0
click at [956, 241] on span at bounding box center [954, 244] width 16 height 16
click at [1328, 236] on input "Has not completed mandated interventions/programming" at bounding box center [1328, 236] width 0 height 0
drag, startPoint x: 1008, startPoint y: 683, endPoint x: 1106, endPoint y: 680, distance: 98.0
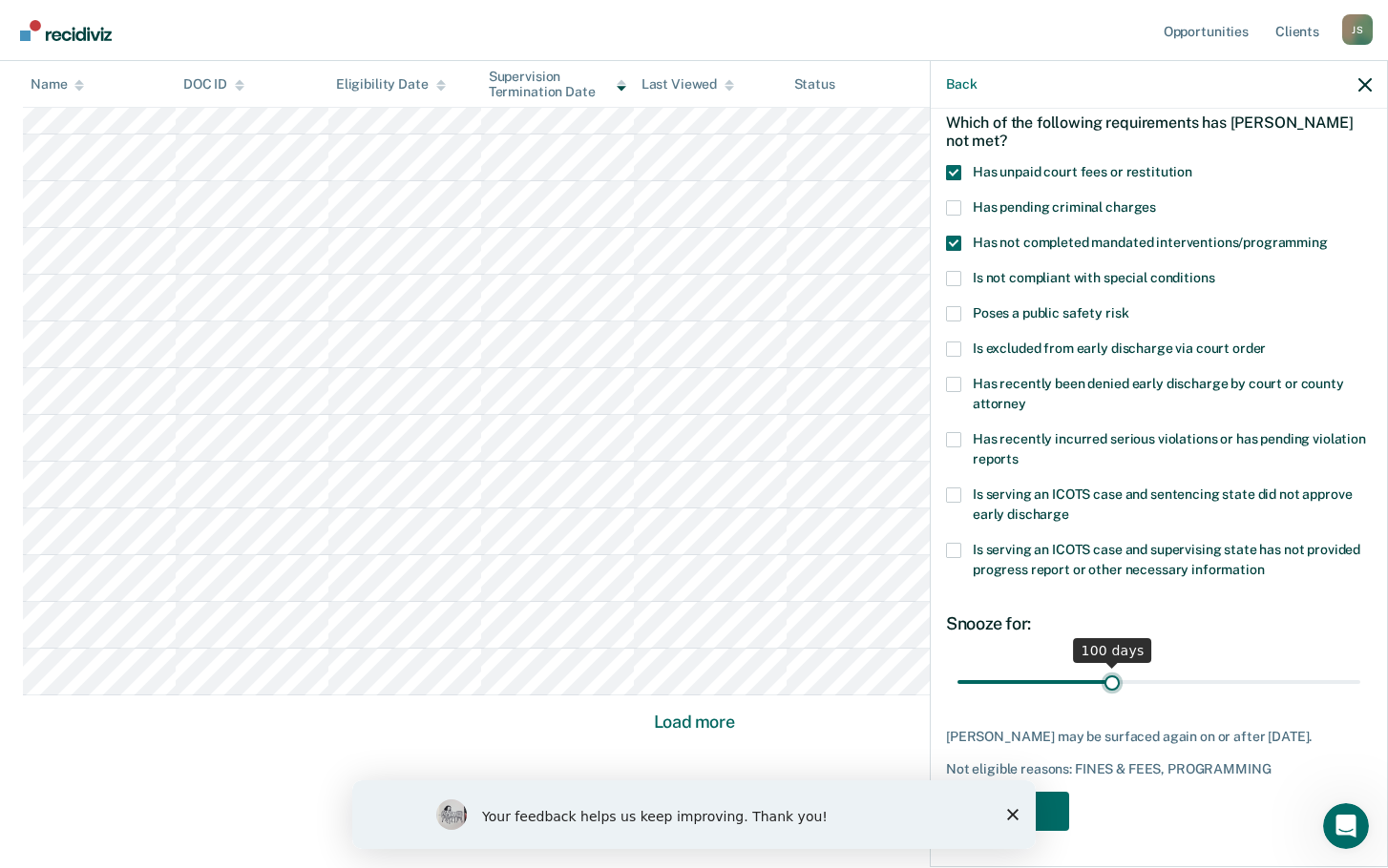
type input "100"
click at [1106, 680] on input "range" at bounding box center [1158, 682] width 403 height 33
click at [1013, 813] on icon "Close survey" at bounding box center [1013, 815] width 12 height 12
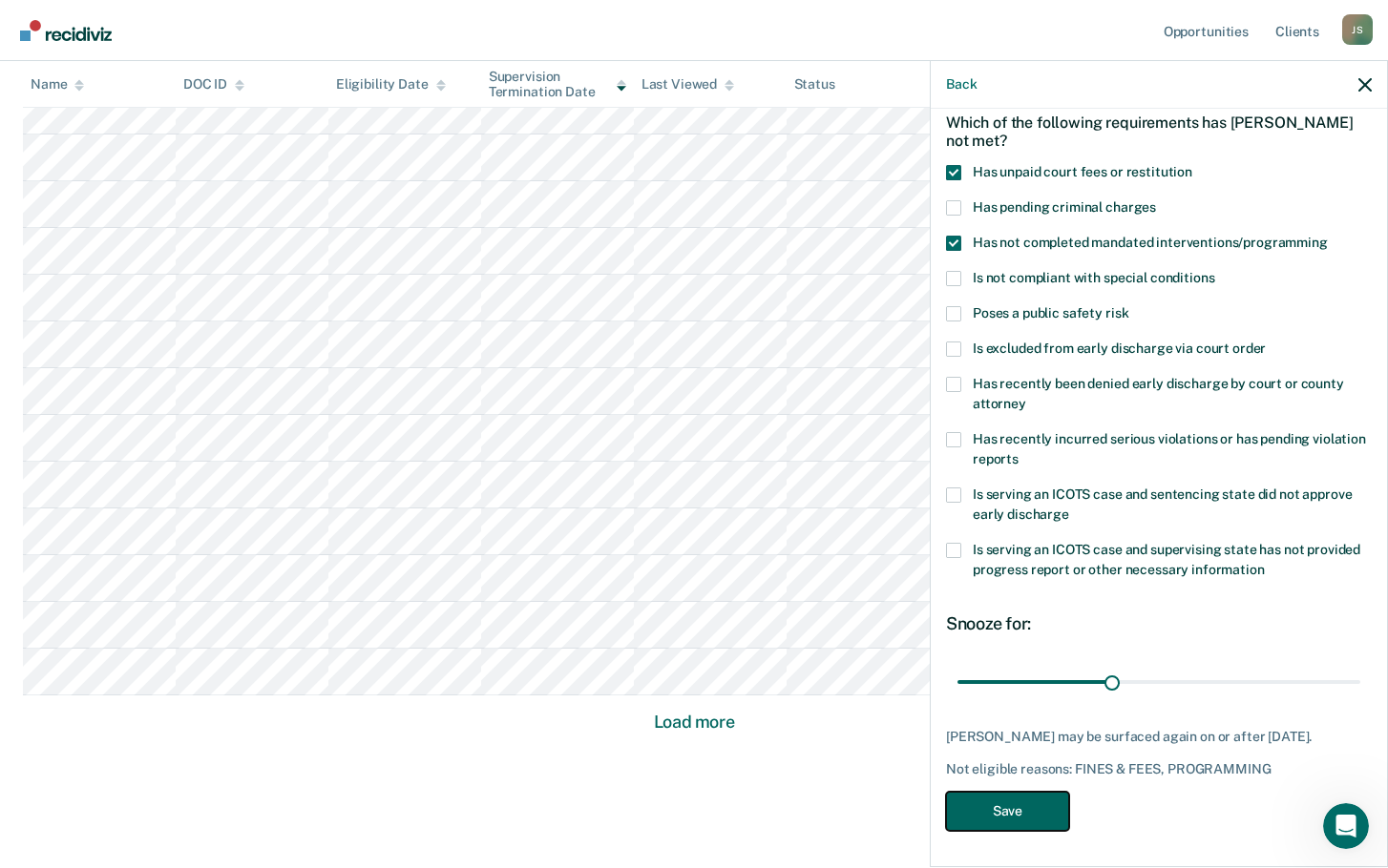
click at [1004, 803] on button "Save" at bounding box center [1008, 811] width 123 height 39
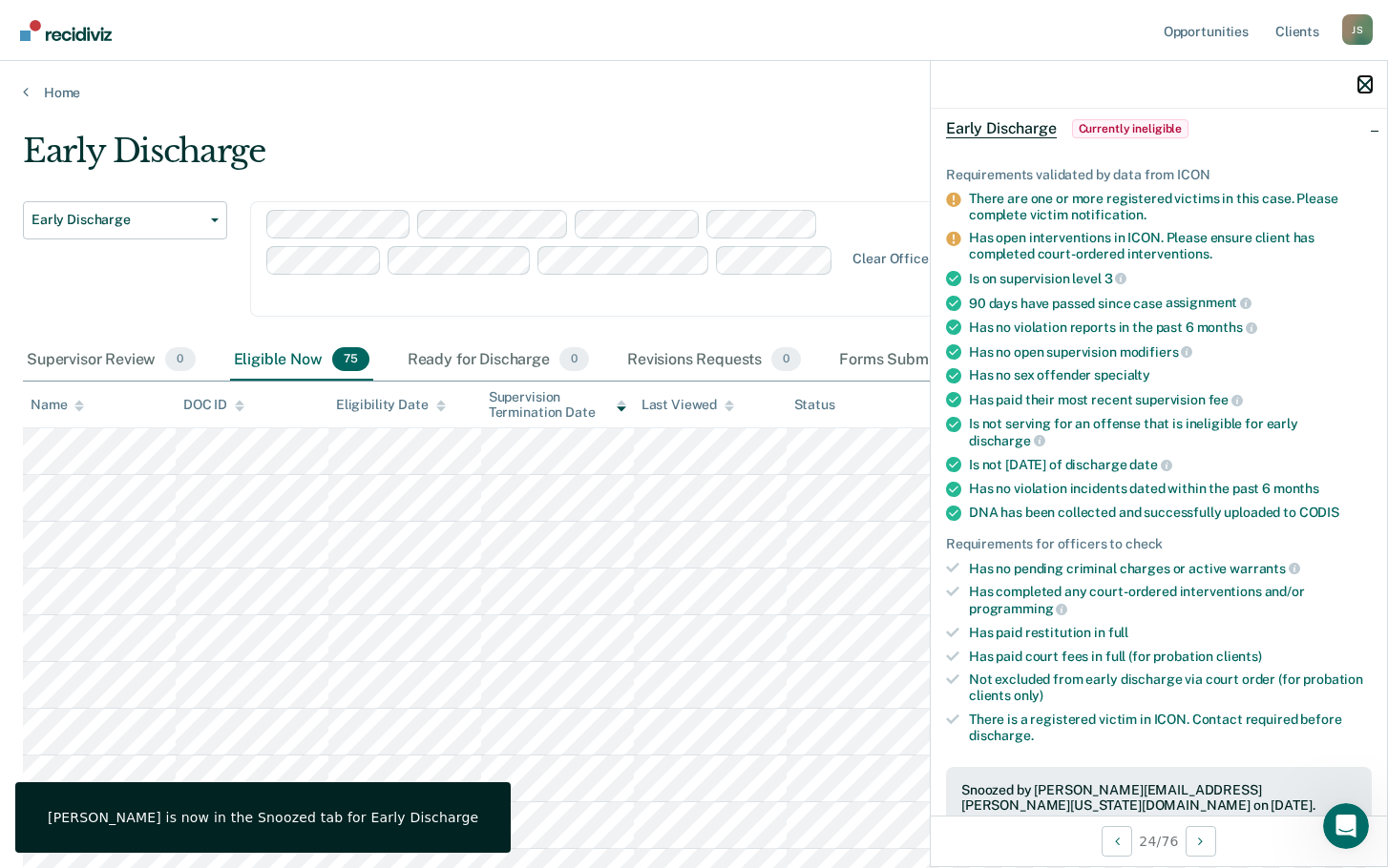
click at [1370, 83] on icon "button" at bounding box center [1366, 85] width 14 height 14
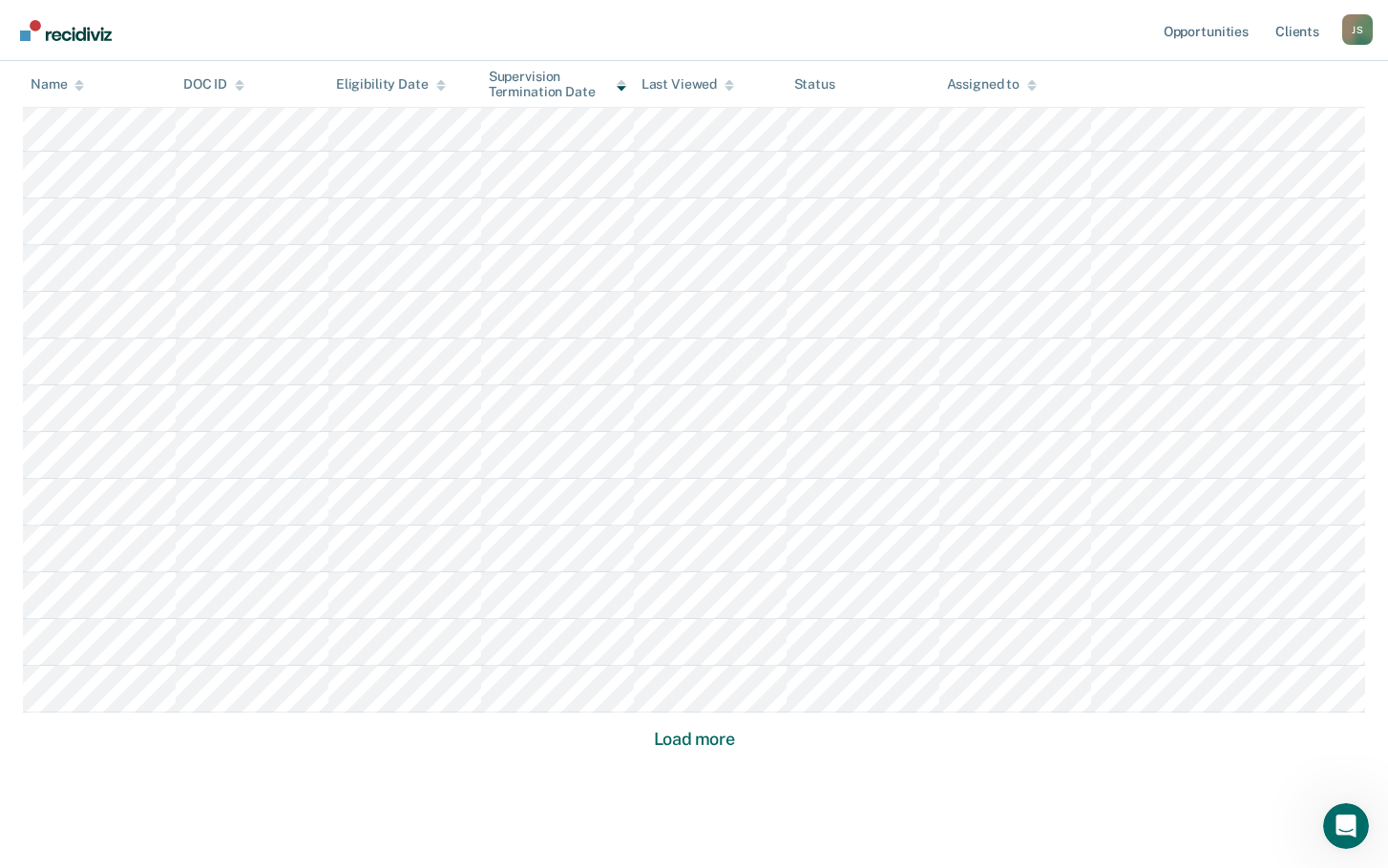
scroll to position [1135, 0]
click at [692, 711] on button "Load more" at bounding box center [694, 723] width 93 height 23
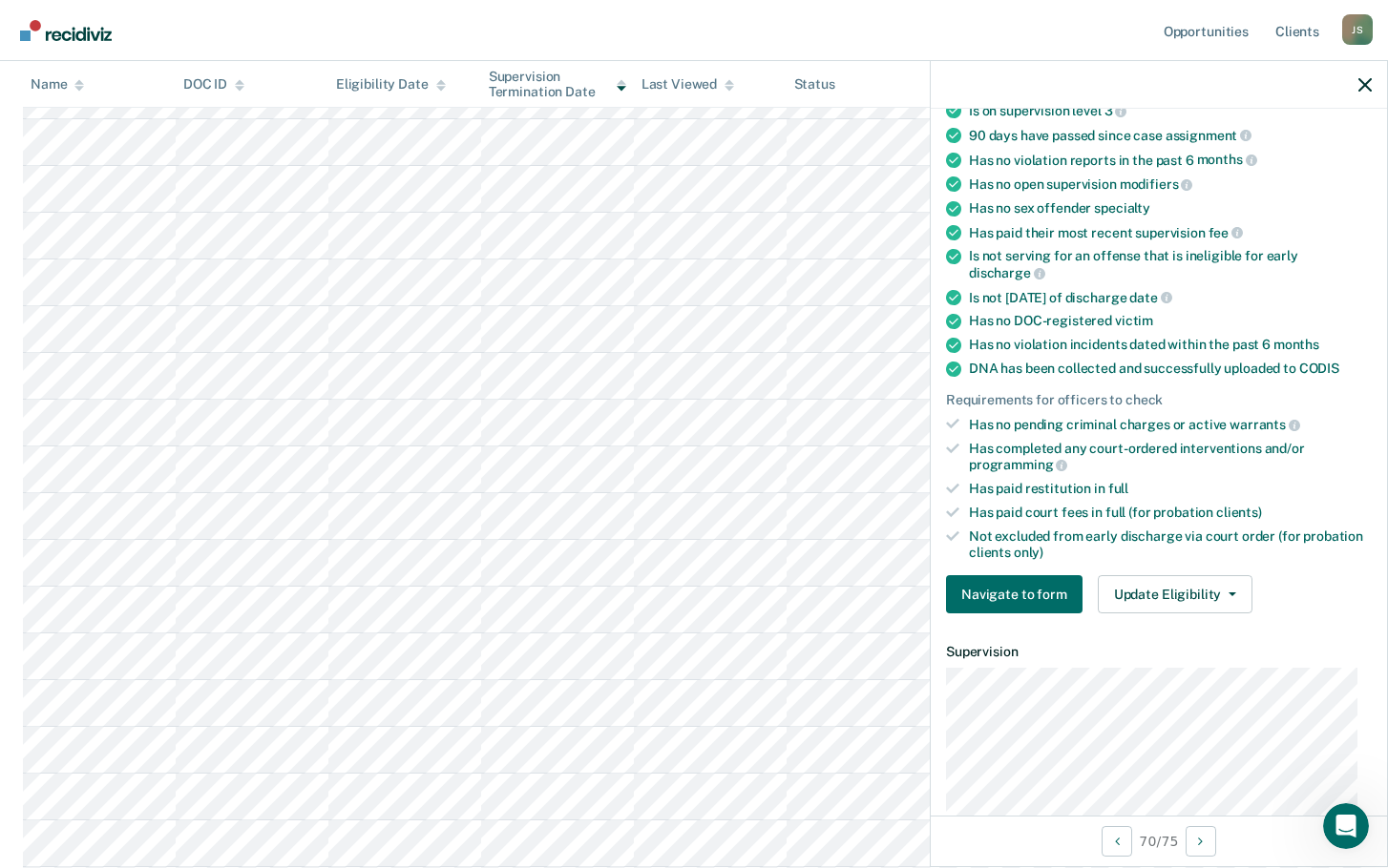
scroll to position [286, 0]
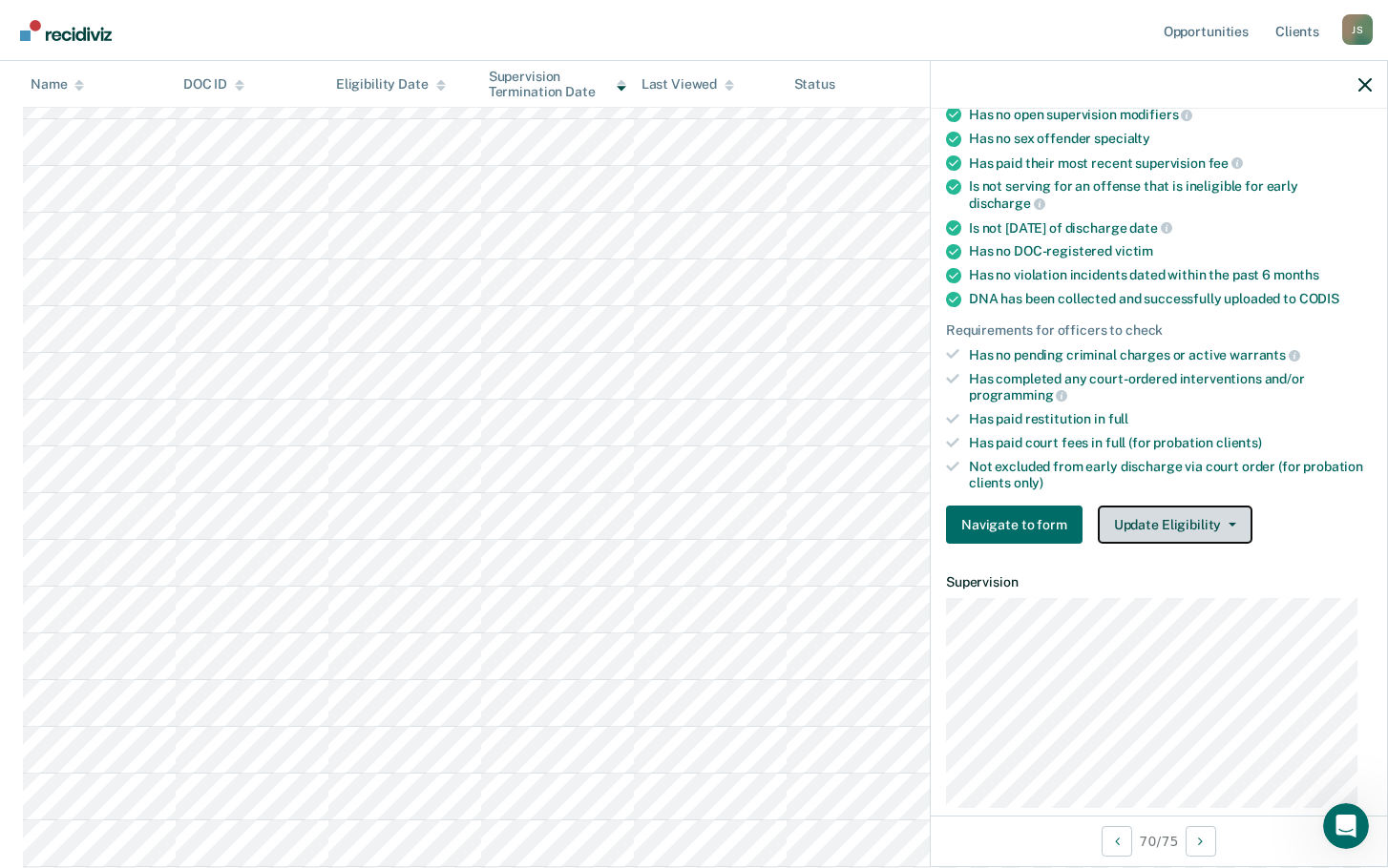
click at [1160, 527] on button "Update Eligibility" at bounding box center [1175, 524] width 155 height 38
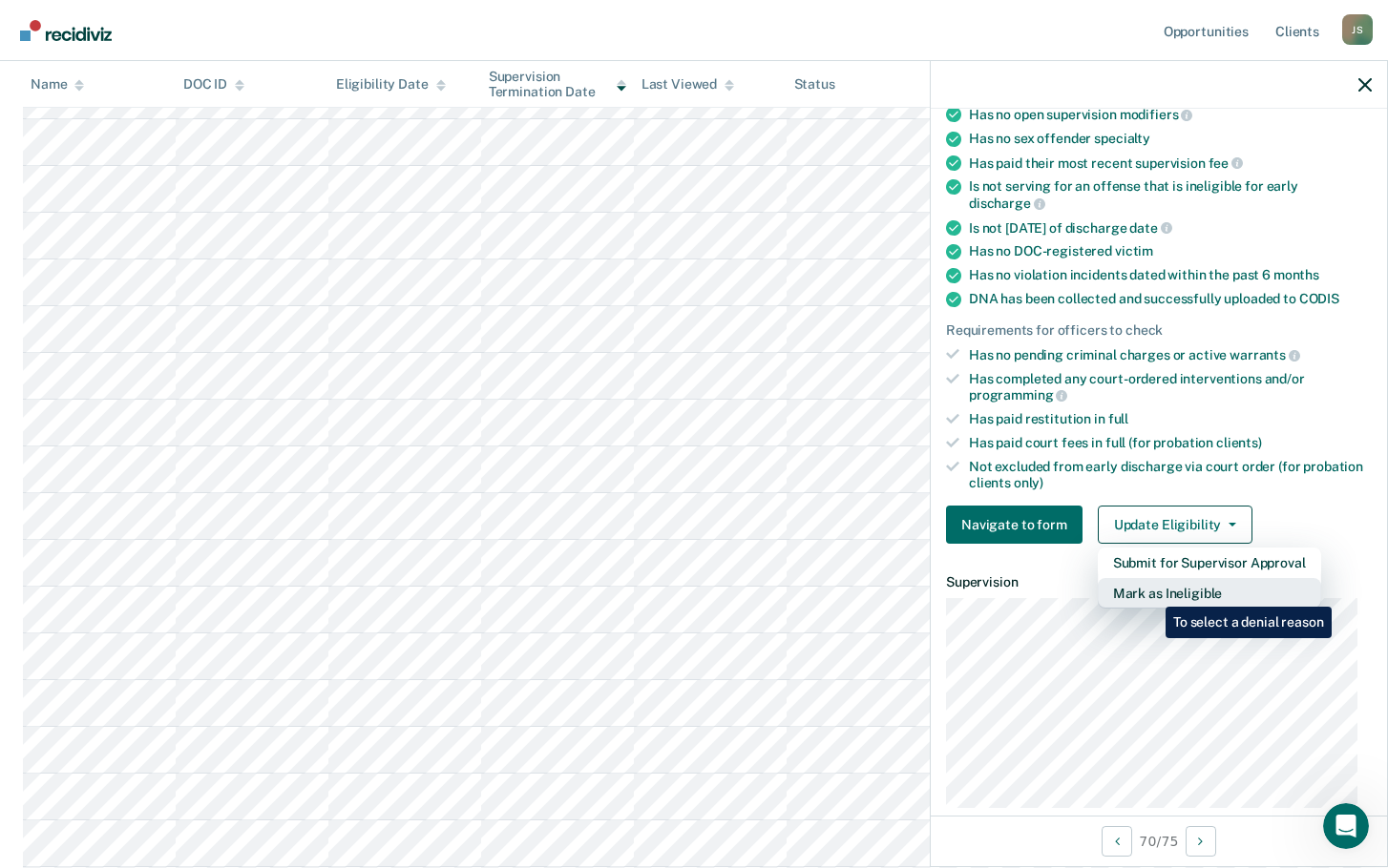
click at [1151, 592] on button "Mark as Ineligible" at bounding box center [1209, 593] width 223 height 30
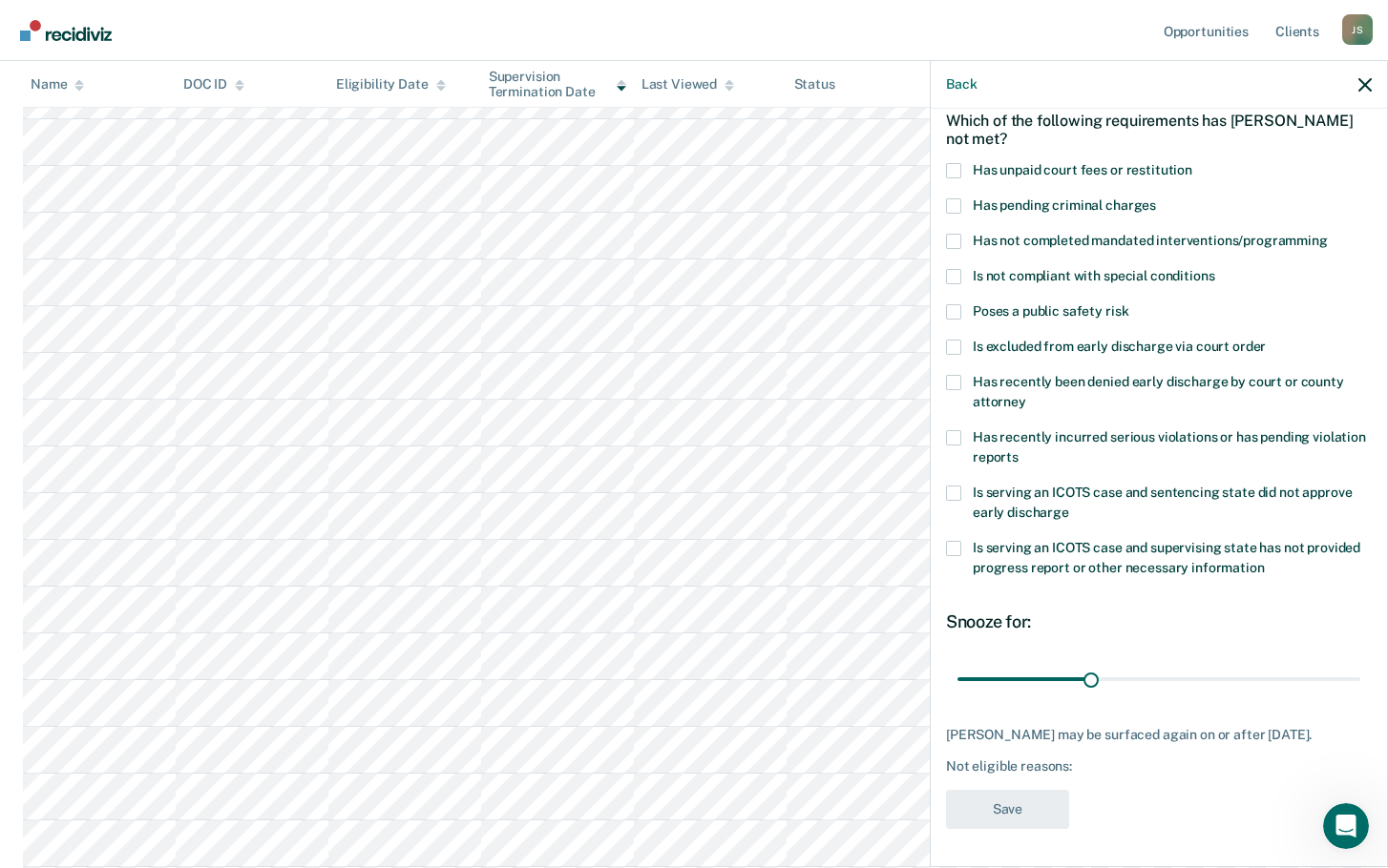
scroll to position [89, 0]
click at [963, 171] on label "Has unpaid court fees or restitution" at bounding box center [1159, 174] width 426 height 20
click at [1192, 165] on input "Has unpaid court fees or restitution" at bounding box center [1192, 165] width 0 height 0
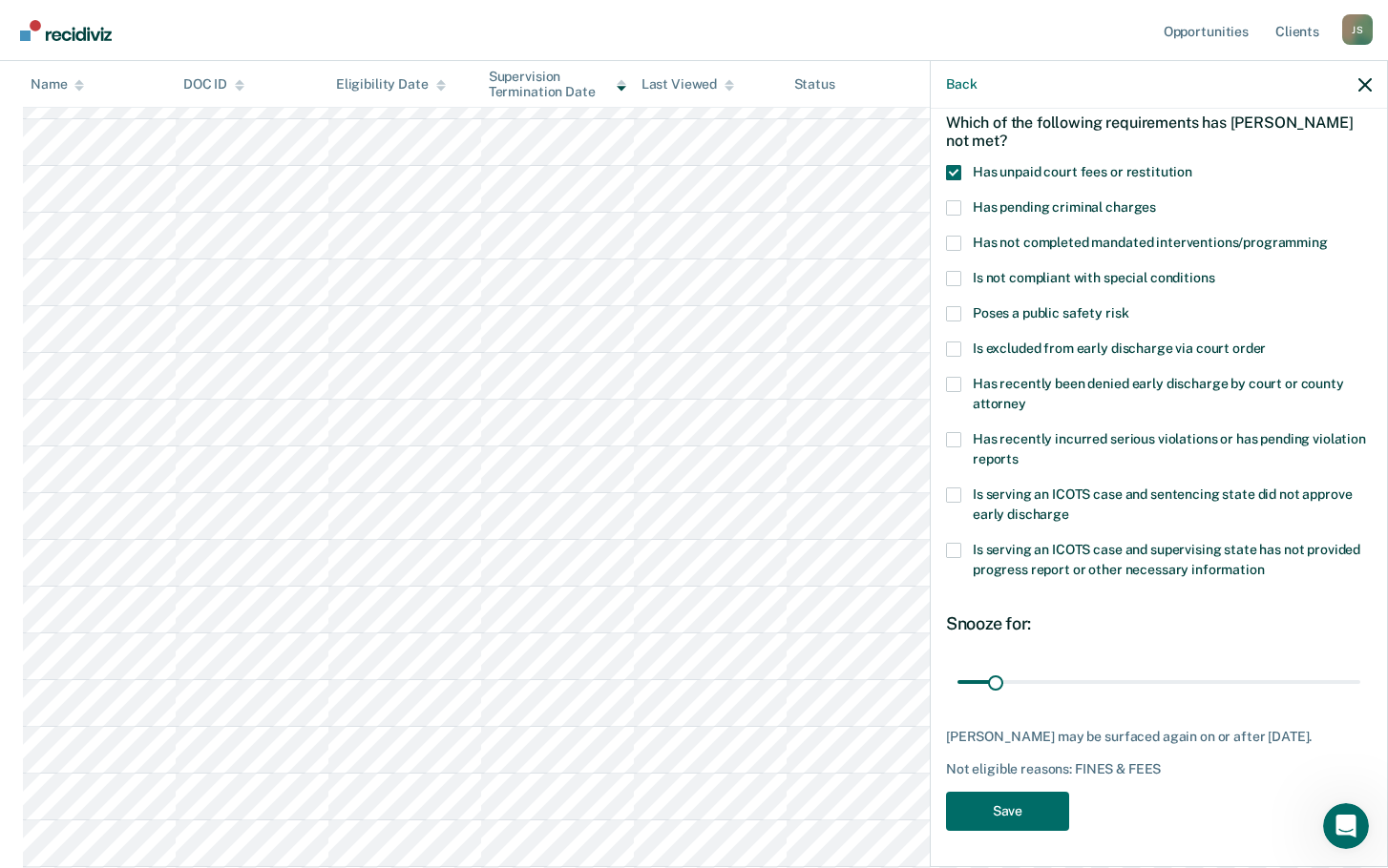
click at [955, 243] on span at bounding box center [954, 244] width 16 height 16
click at [1328, 236] on input "Has not completed mandated interventions/programming" at bounding box center [1328, 236] width 0 height 0
drag, startPoint x: 996, startPoint y: 681, endPoint x: 1066, endPoint y: 678, distance: 70.1
type input "100"
click at [1066, 678] on input "range" at bounding box center [1158, 682] width 403 height 33
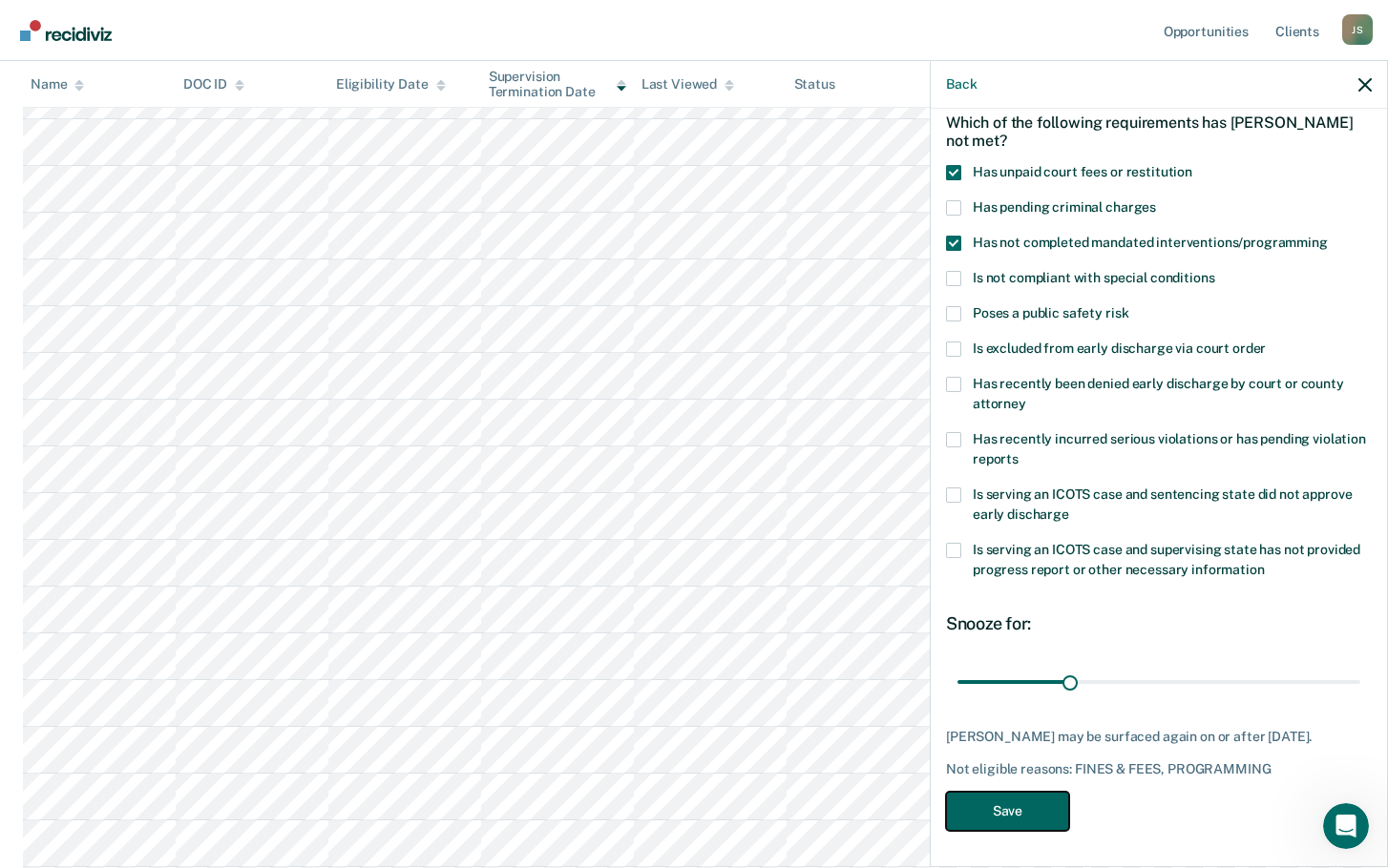
click at [1024, 816] on button "Save" at bounding box center [1008, 811] width 123 height 39
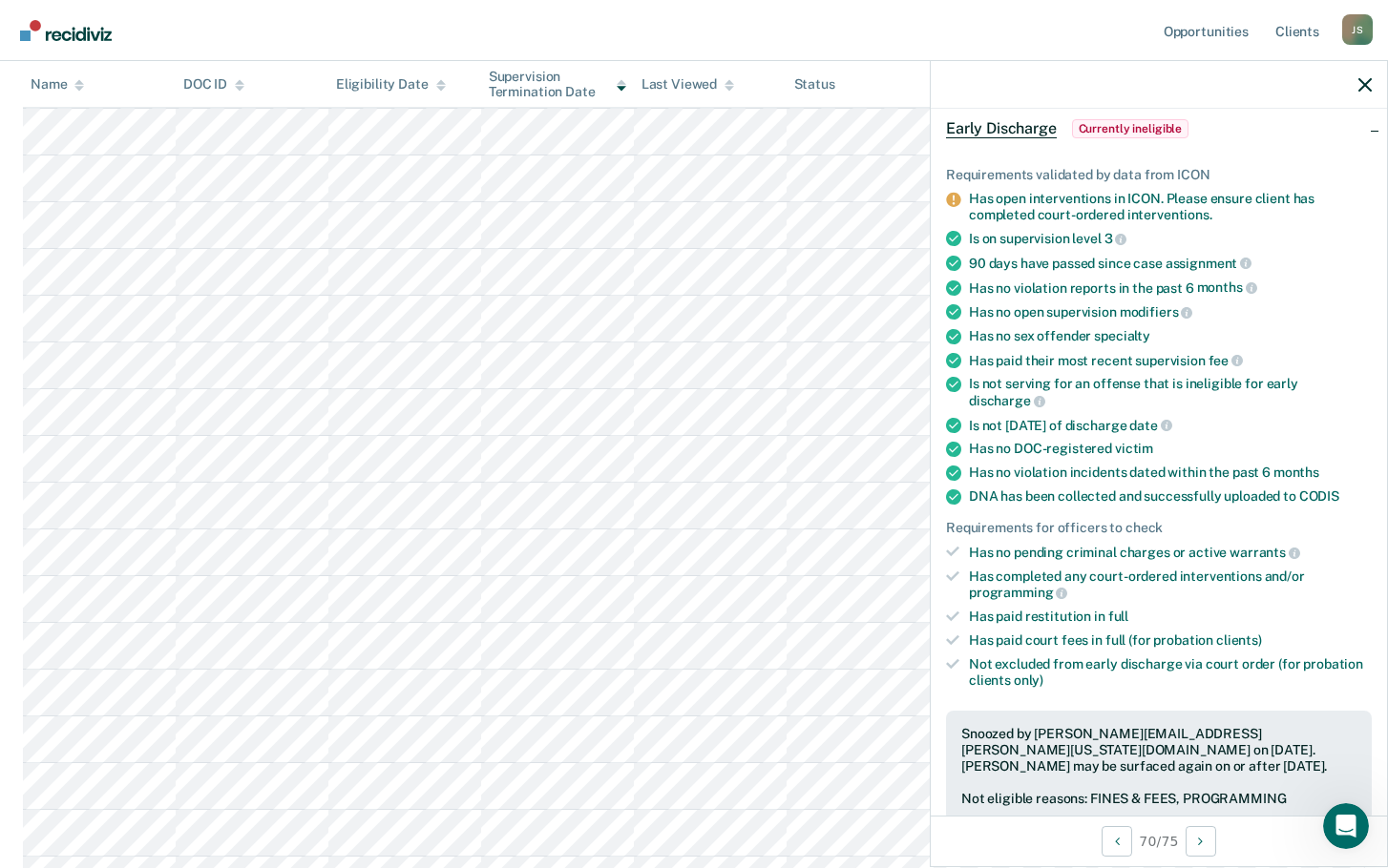
scroll to position [945, 0]
click at [1367, 86] on icon "button" at bounding box center [1366, 85] width 14 height 14
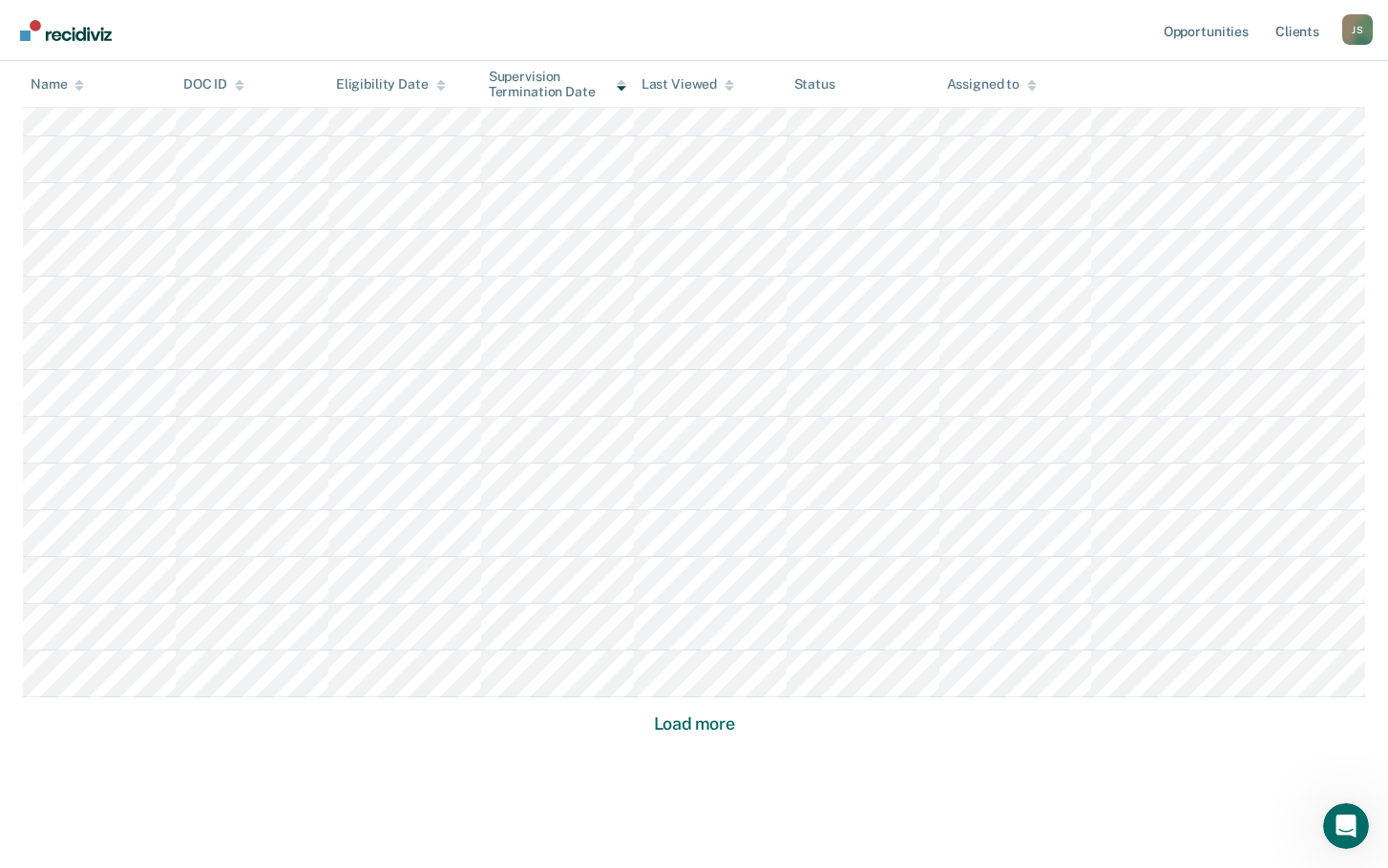
scroll to position [2538, 0]
click at [701, 711] on button "Load more" at bounding box center [694, 723] width 93 height 23
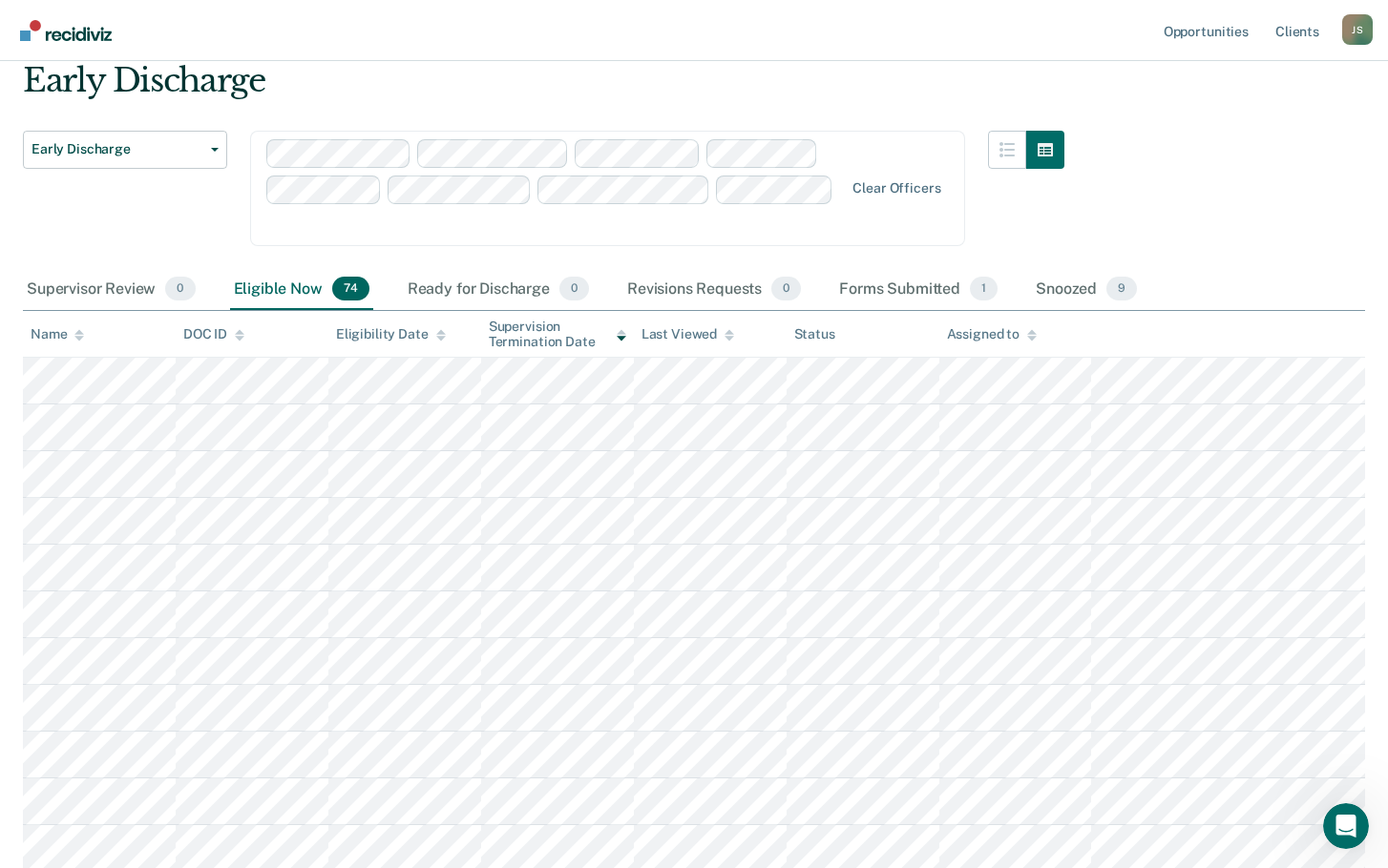
scroll to position [0, 0]
